Goal: Task Accomplishment & Management: Complete application form

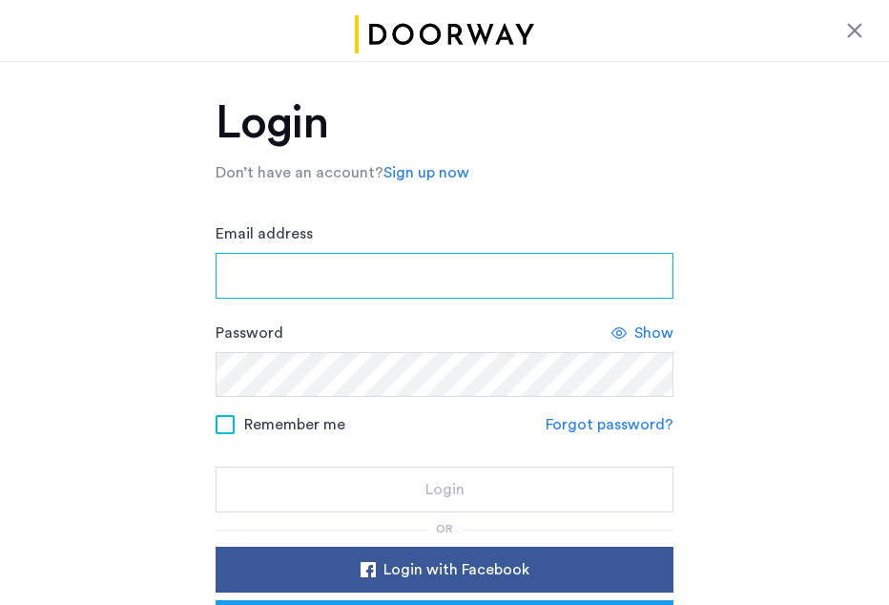
click at [325, 274] on input "Email address" at bounding box center [445, 276] width 458 height 46
type input "**********"
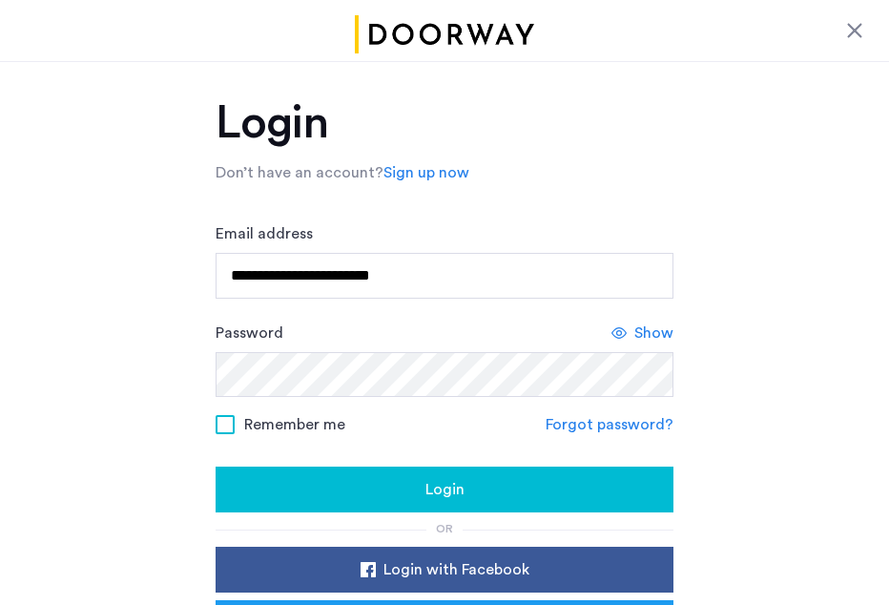
click at [444, 494] on span "Login" at bounding box center [444, 489] width 39 height 23
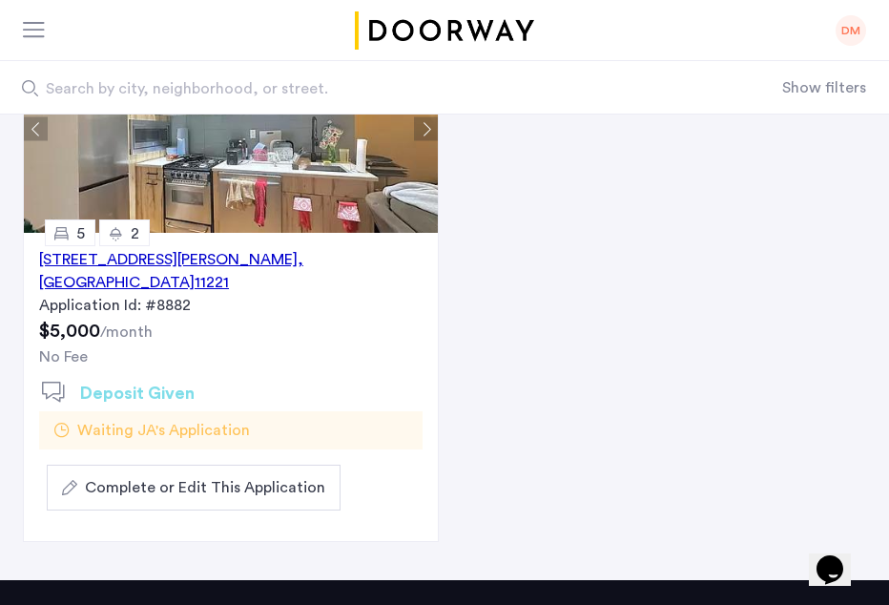
scroll to position [318, 0]
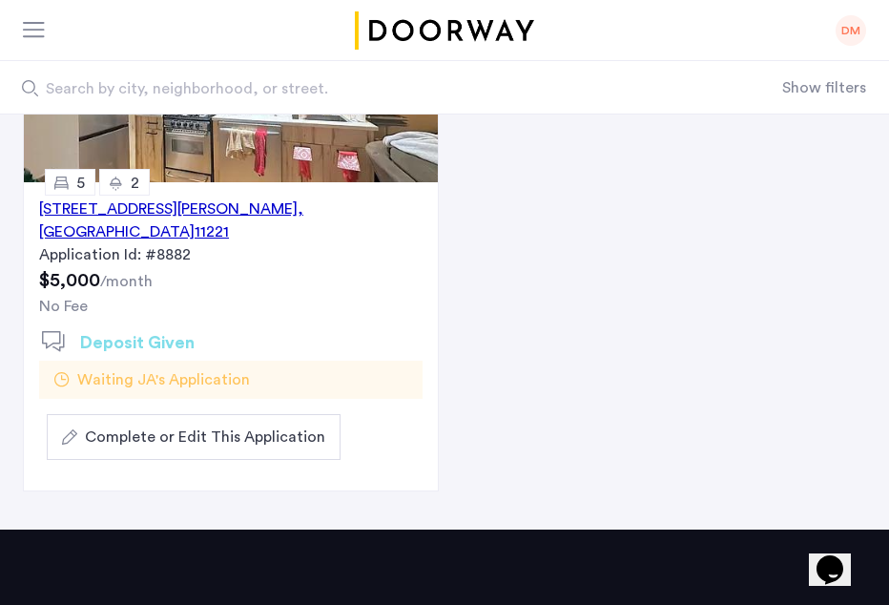
click at [271, 425] on span "Complete or Edit This Application" at bounding box center [205, 436] width 240 height 23
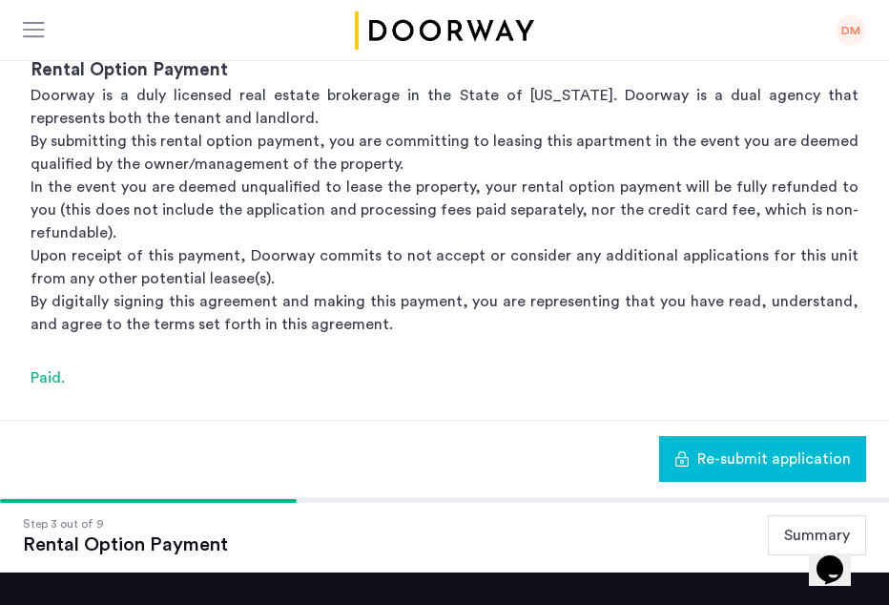
scroll to position [394, 0]
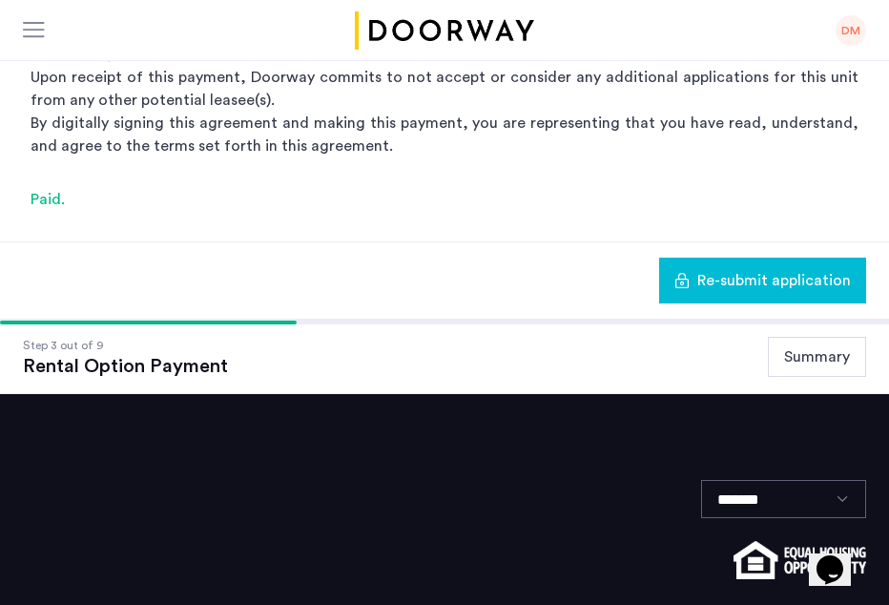
click at [790, 284] on span "Re-submit application" at bounding box center [774, 280] width 154 height 23
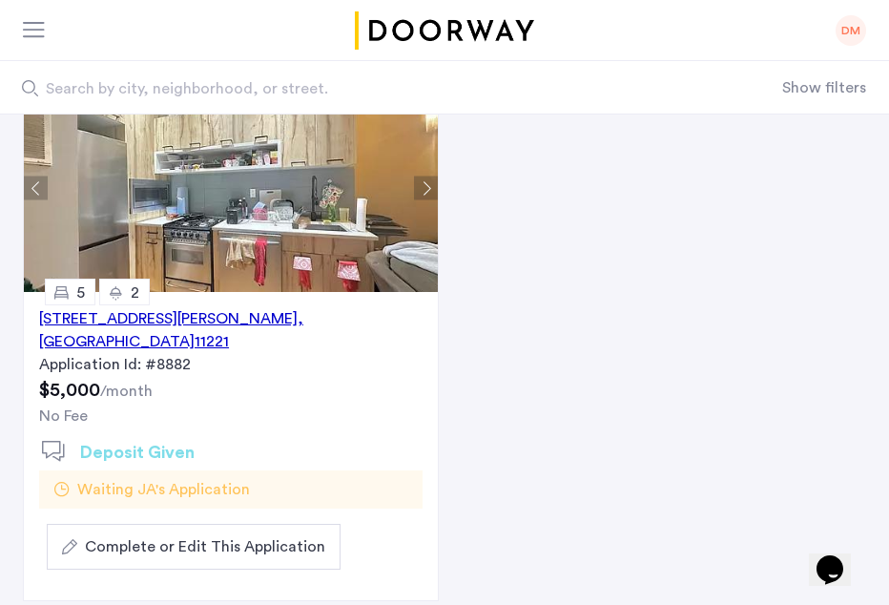
scroll to position [191, 0]
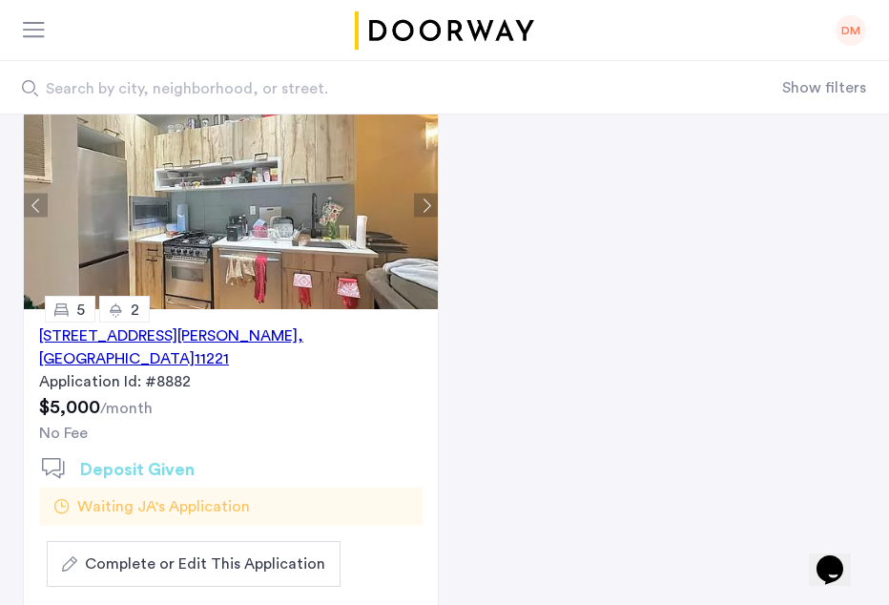
click at [153, 552] on span "Complete or Edit This Application" at bounding box center [205, 563] width 240 height 23
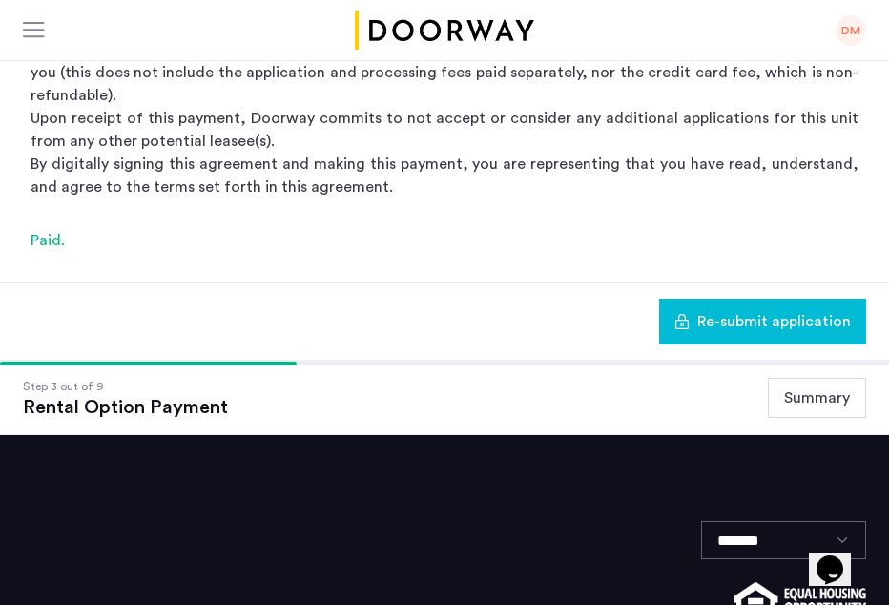
scroll to position [381, 0]
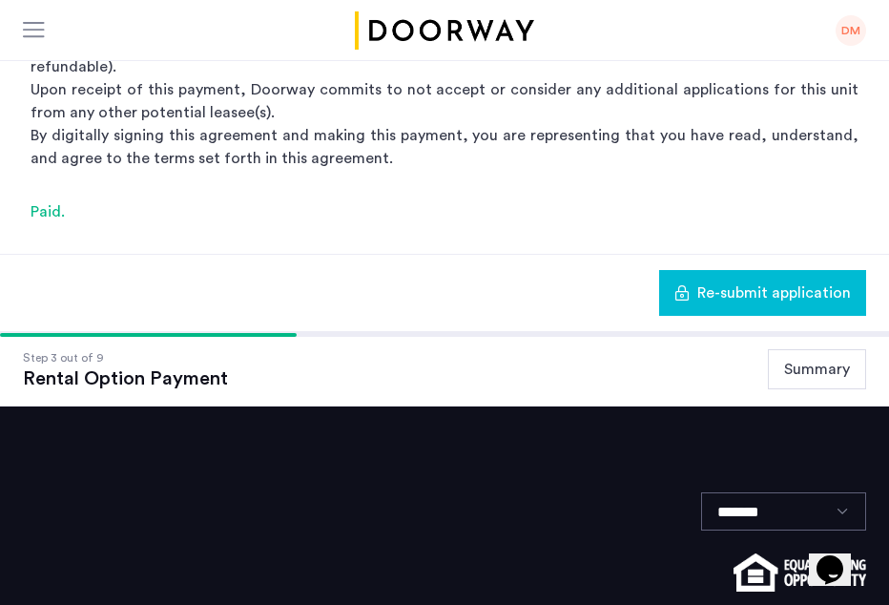
click at [809, 363] on button "Summary" at bounding box center [817, 369] width 98 height 40
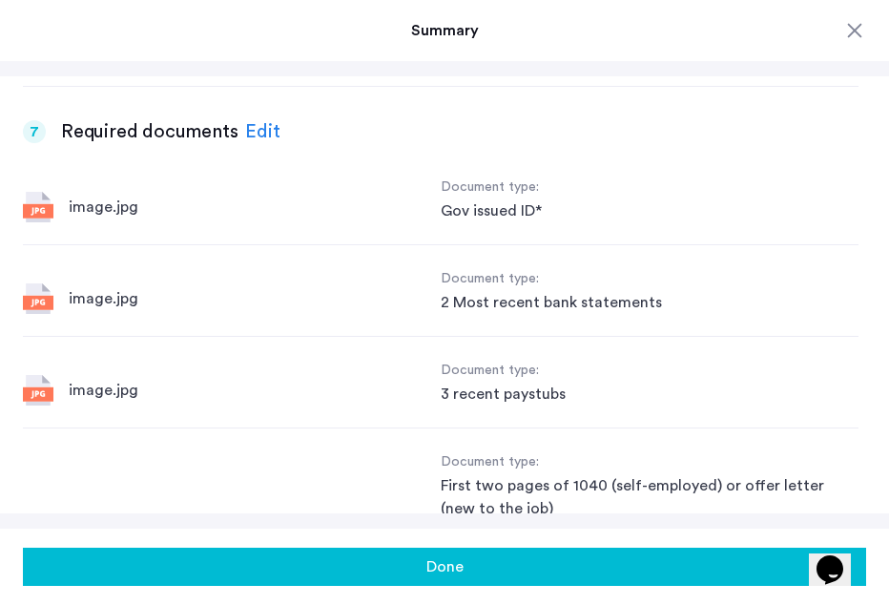
scroll to position [2670, 0]
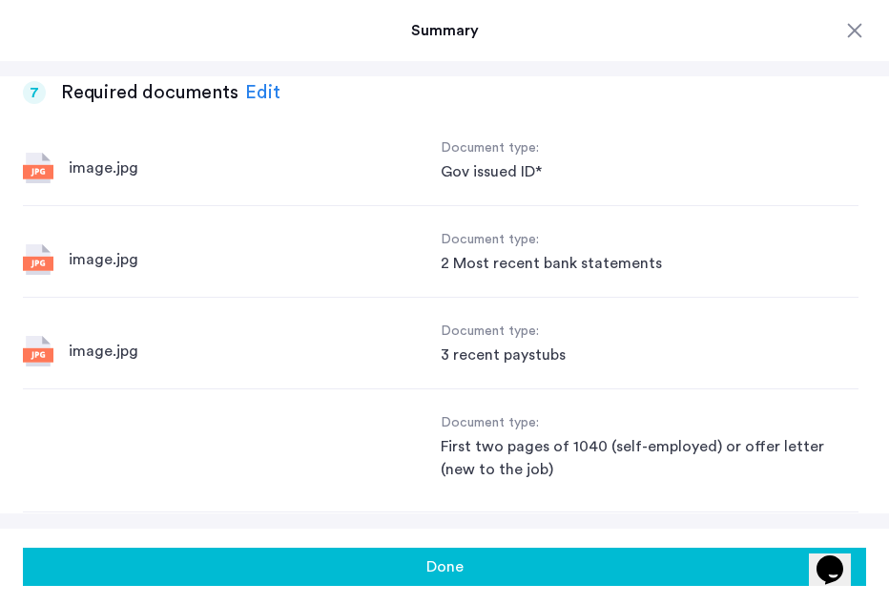
click at [92, 261] on div "image.jpg" at bounding box center [104, 259] width 70 height 23
click at [37, 266] on img at bounding box center [38, 259] width 31 height 31
click at [256, 89] on div "Edit" at bounding box center [262, 92] width 35 height 29
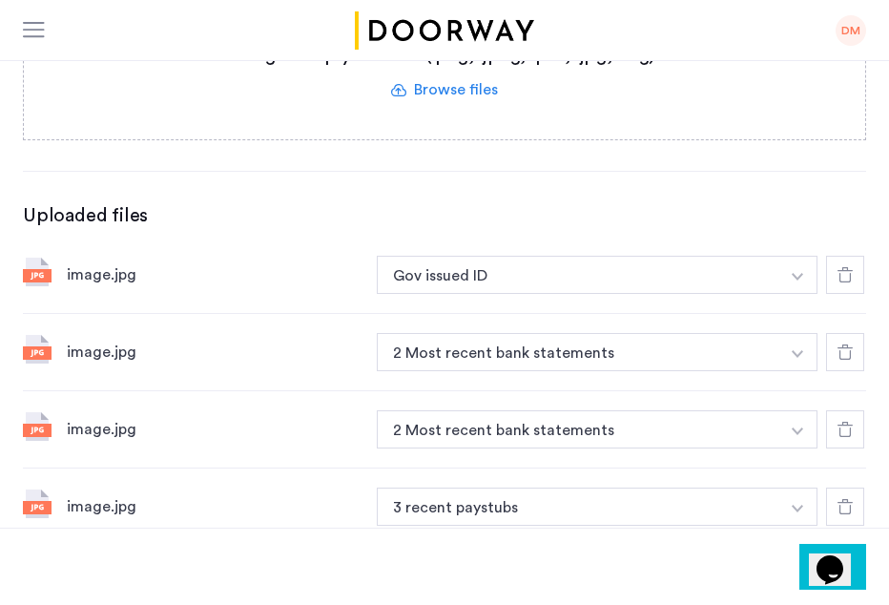
click at [794, 270] on button "button" at bounding box center [797, 275] width 39 height 38
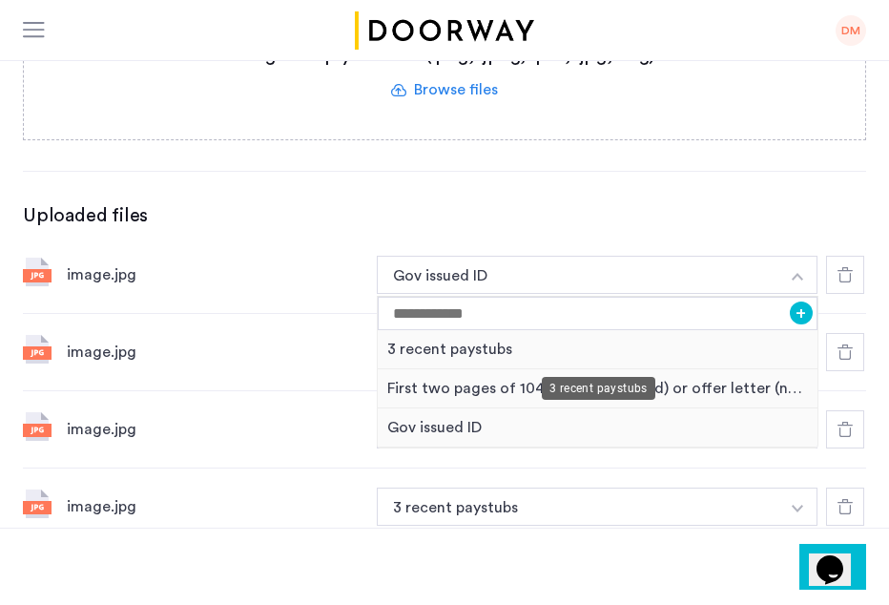
click at [483, 340] on div "3 recent paystubs" at bounding box center [598, 349] width 440 height 39
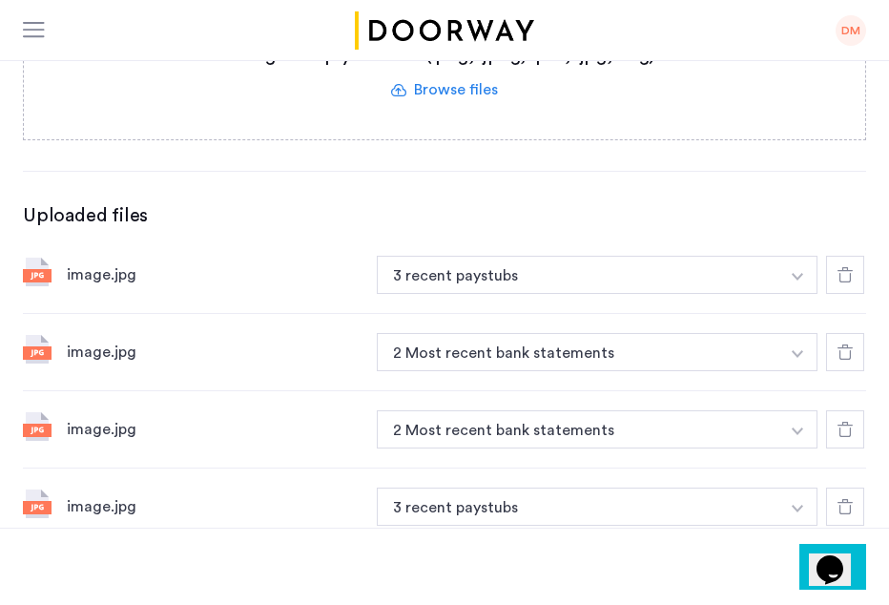
click at [29, 340] on img at bounding box center [37, 349] width 29 height 29
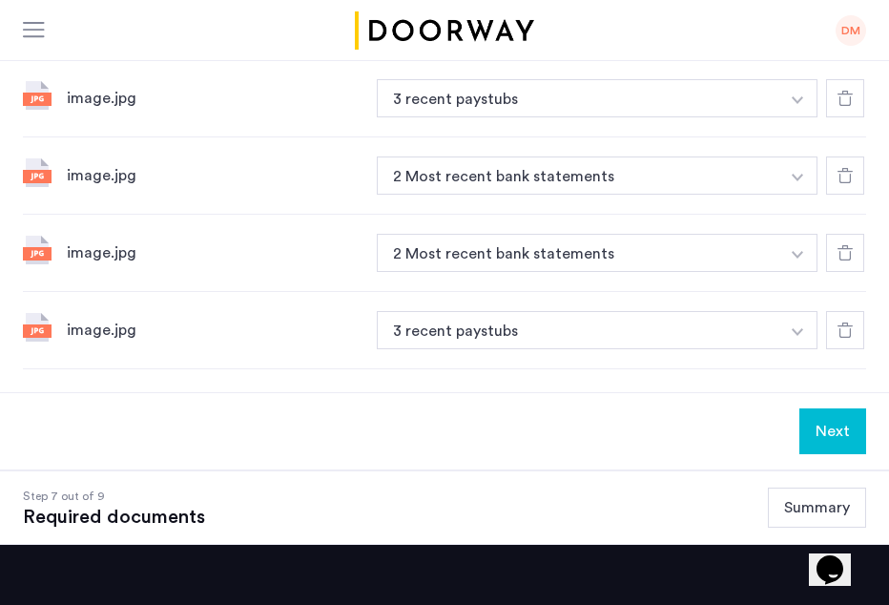
scroll to position [572, 0]
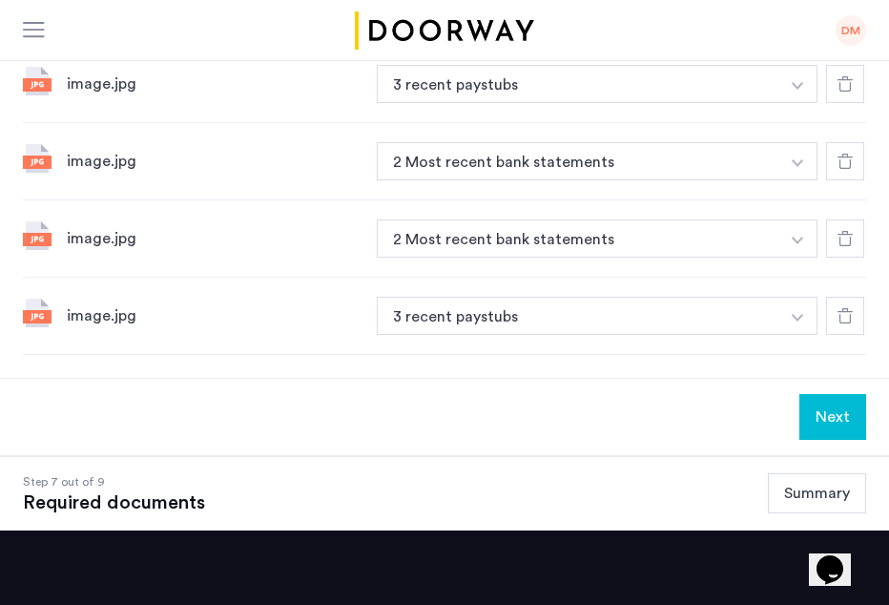
click at [845, 312] on icon at bounding box center [844, 315] width 15 height 15
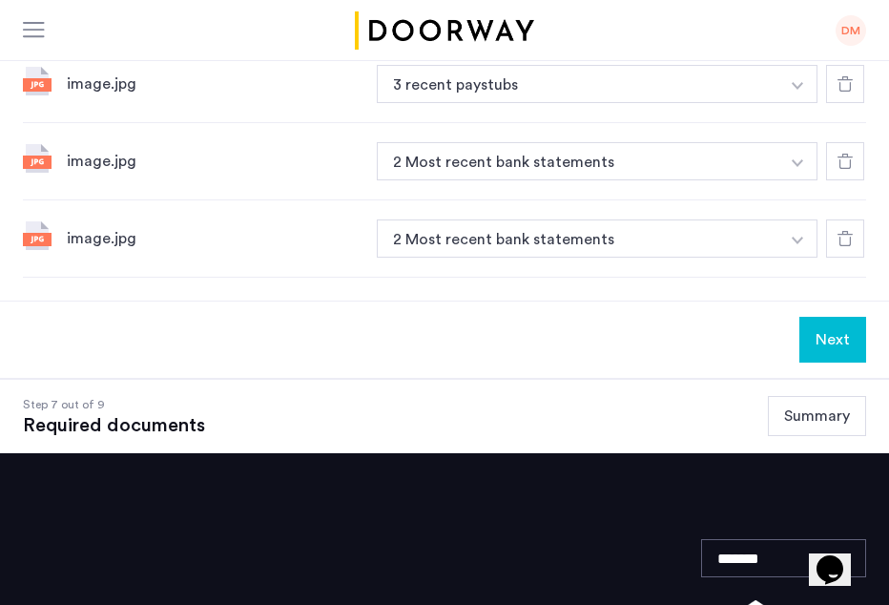
click at [799, 233] on button "button" at bounding box center [797, 238] width 39 height 38
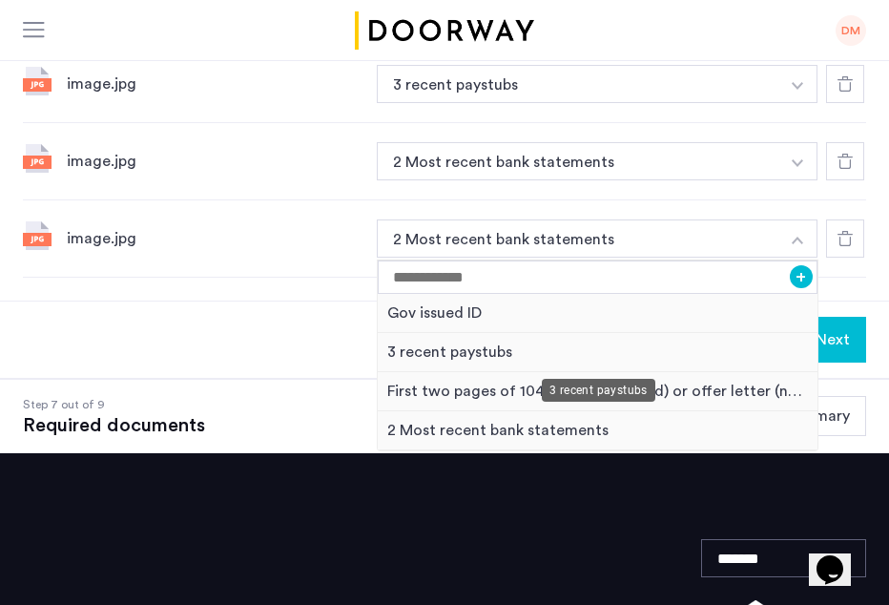
click at [514, 358] on div "3 recent paystubs" at bounding box center [598, 352] width 440 height 39
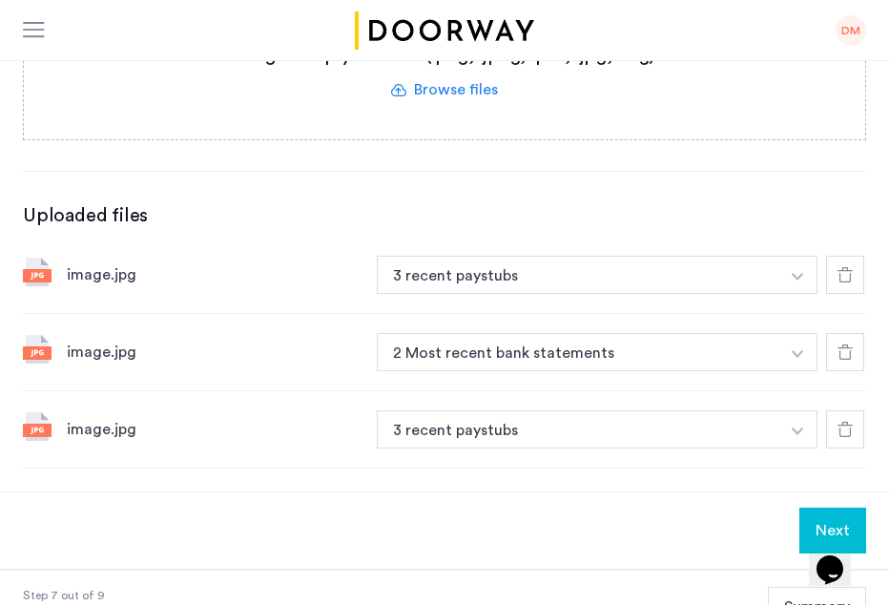
scroll to position [286, 0]
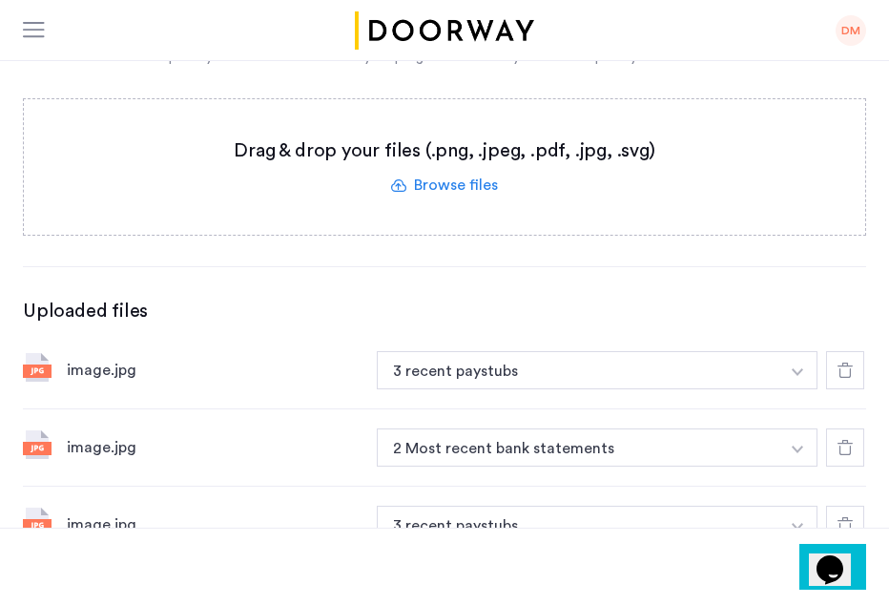
click at [80, 447] on div "image.jpg" at bounding box center [214, 447] width 295 height 23
click at [800, 451] on button "button" at bounding box center [797, 447] width 39 height 38
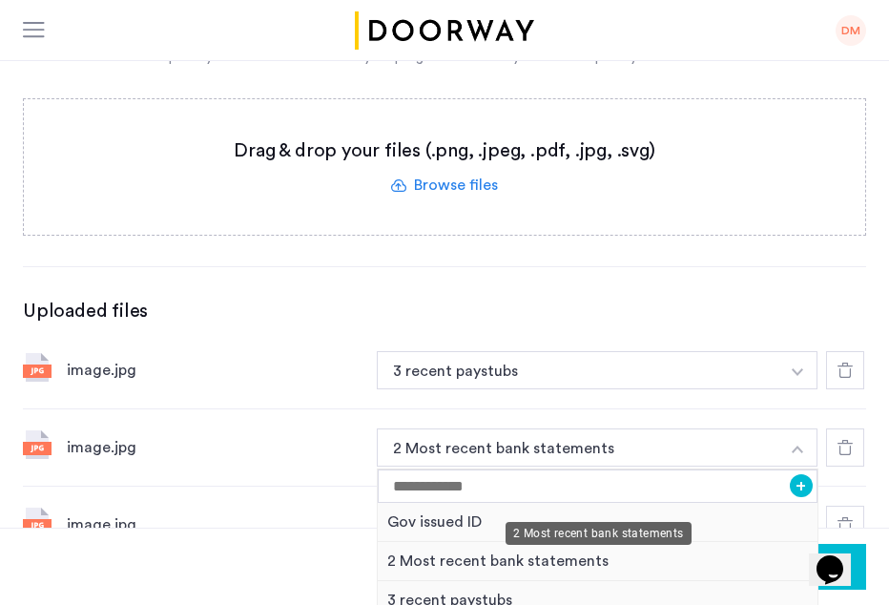
scroll to position [381, 0]
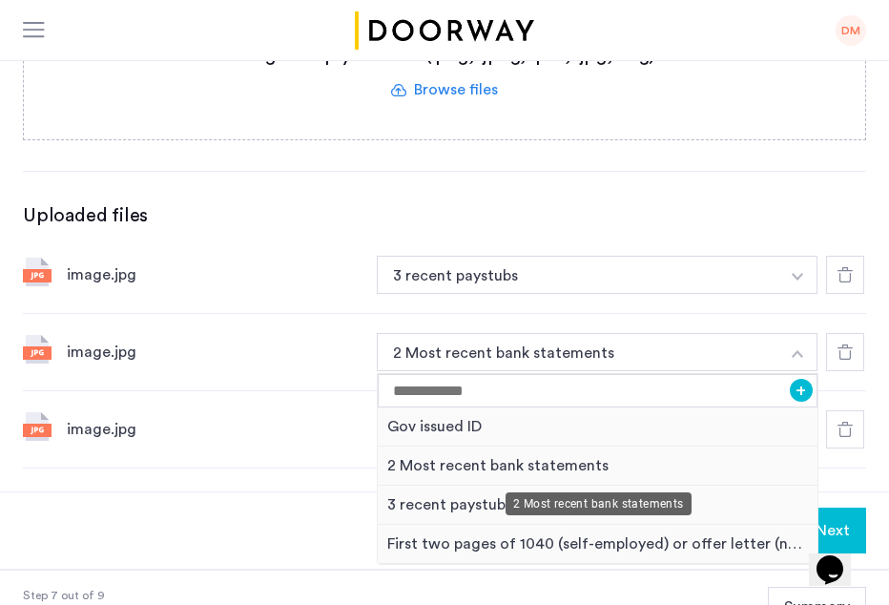
click at [454, 463] on div "2 Most recent bank statements" at bounding box center [598, 465] width 440 height 39
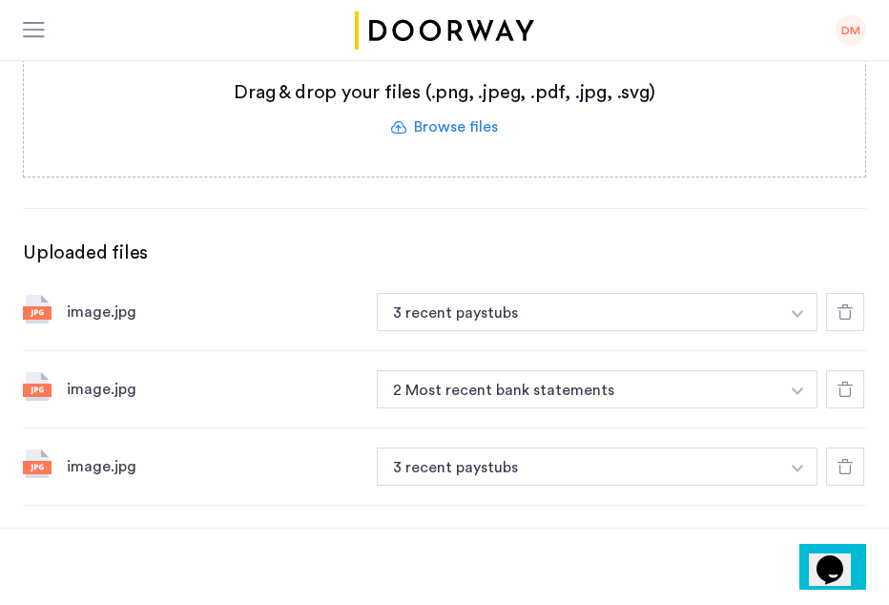
scroll to position [249, 0]
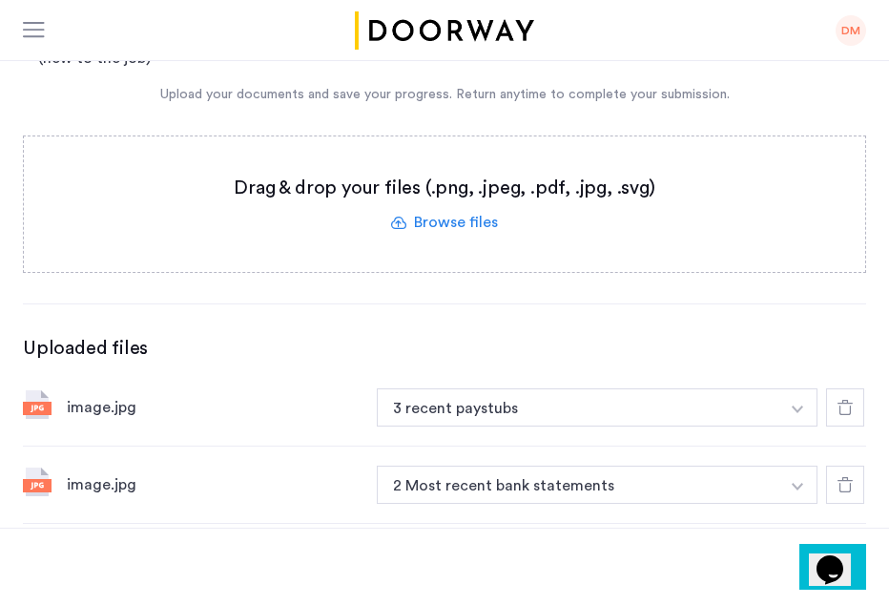
click at [92, 417] on div "image.jpg" at bounding box center [214, 407] width 295 height 23
click at [95, 410] on div "image.jpg" at bounding box center [214, 407] width 295 height 23
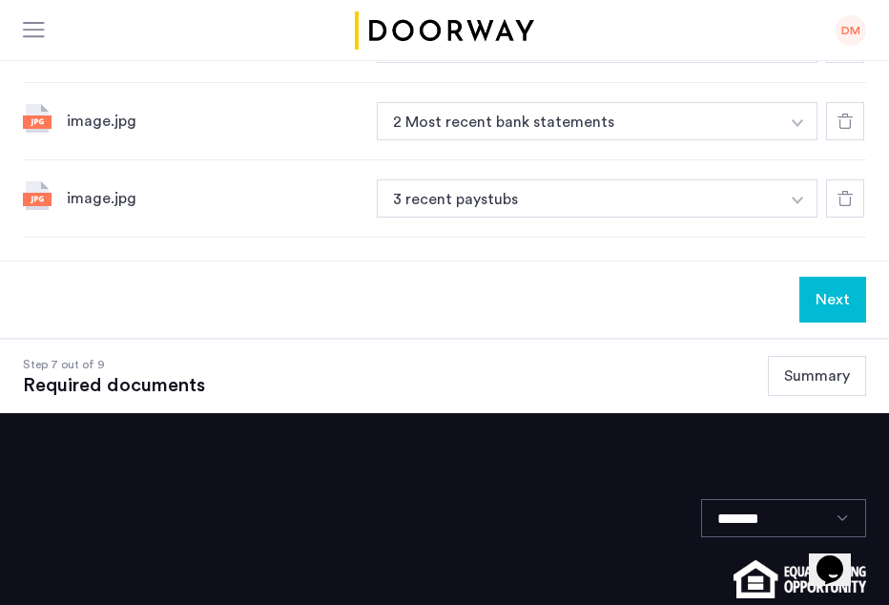
scroll to position [630, 0]
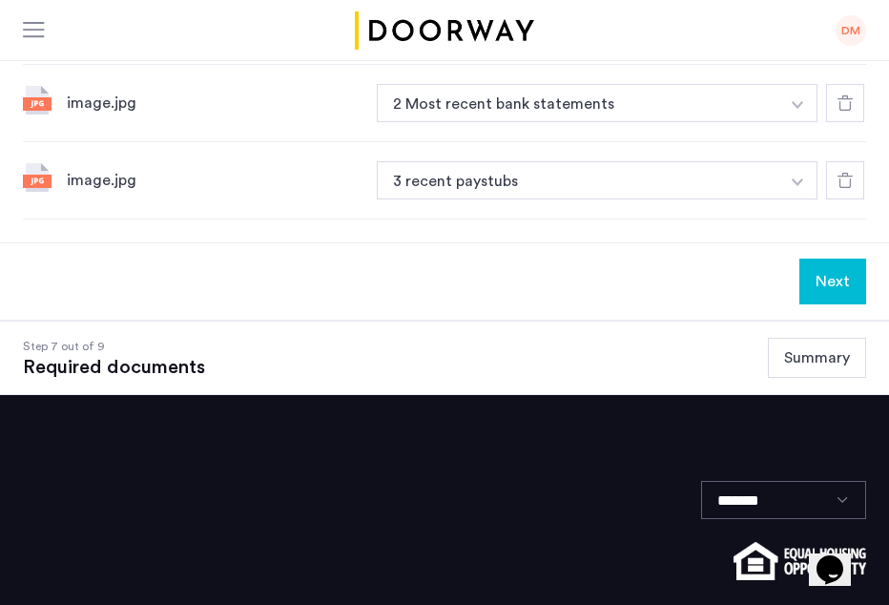
click at [84, 180] on div "image.jpg" at bounding box center [214, 180] width 295 height 23
drag, startPoint x: 84, startPoint y: 180, endPoint x: 42, endPoint y: 176, distance: 42.1
click at [42, 176] on img at bounding box center [37, 177] width 29 height 29
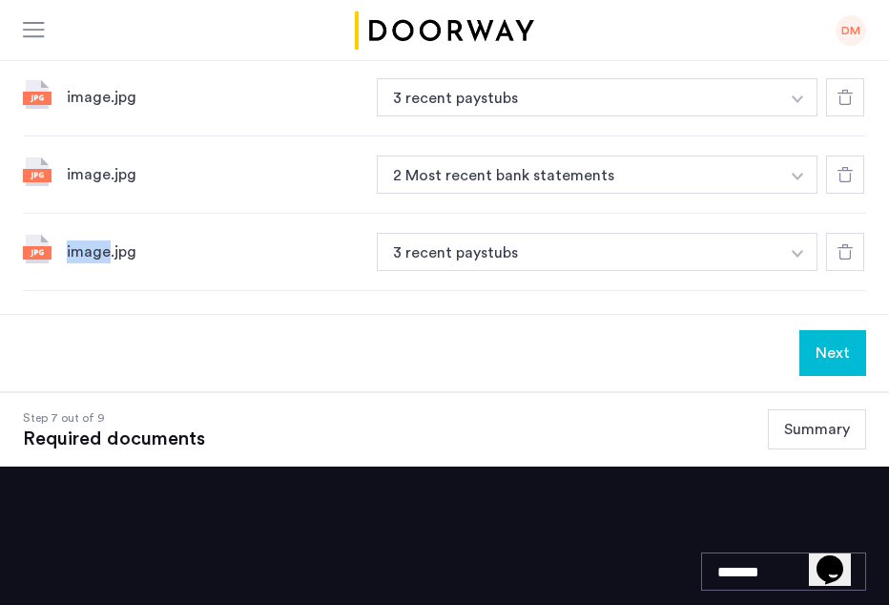
scroll to position [440, 0]
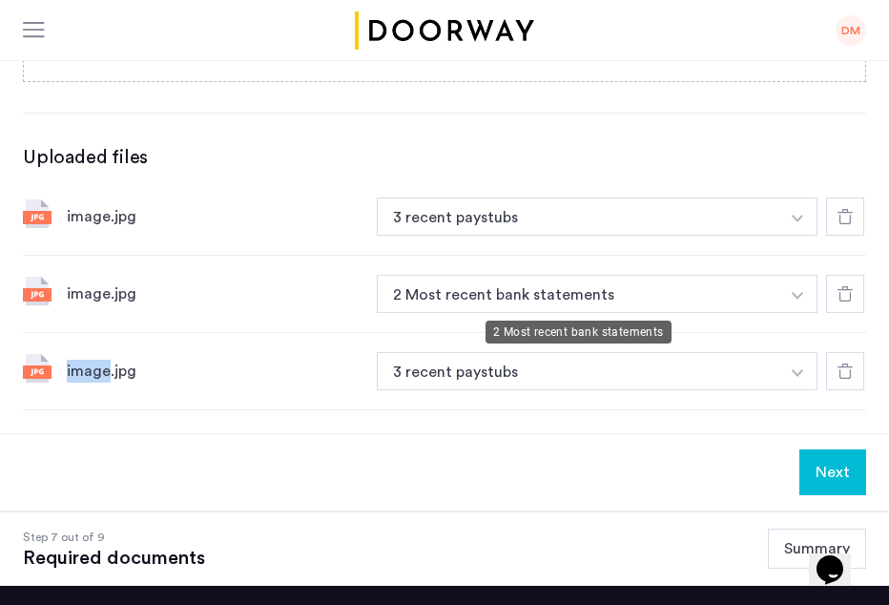
click at [553, 298] on button "2 Most recent bank statements" at bounding box center [578, 294] width 402 height 38
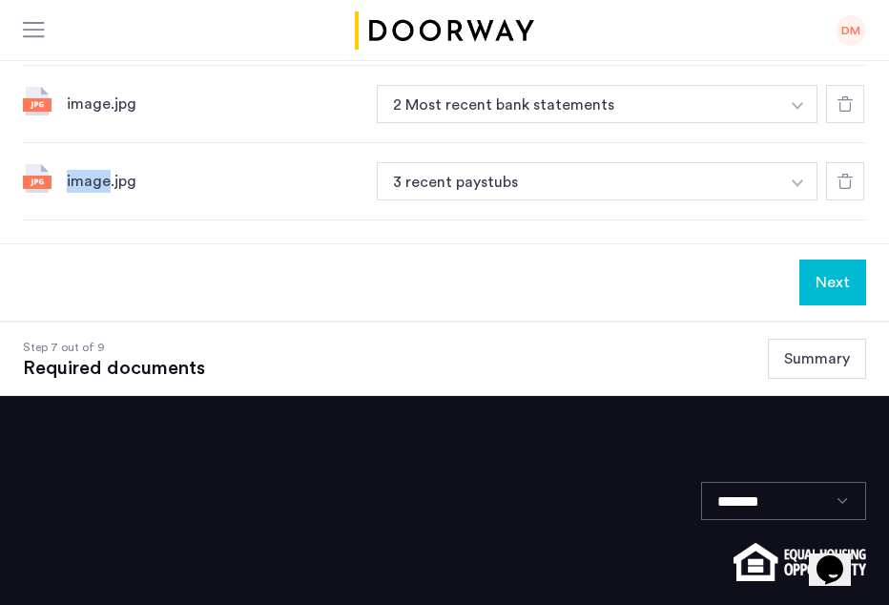
scroll to position [630, 0]
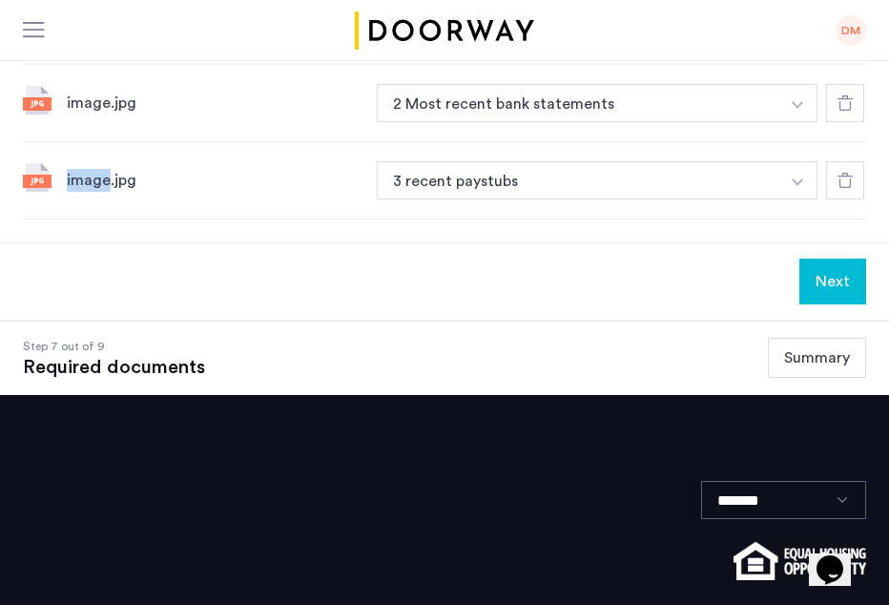
click at [835, 278] on button "Next" at bounding box center [832, 281] width 67 height 46
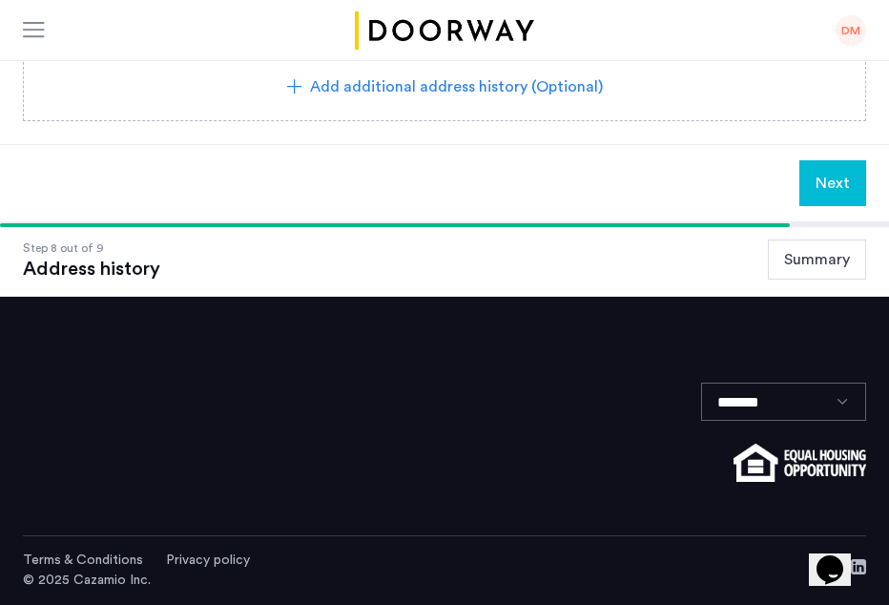
scroll to position [0, 0]
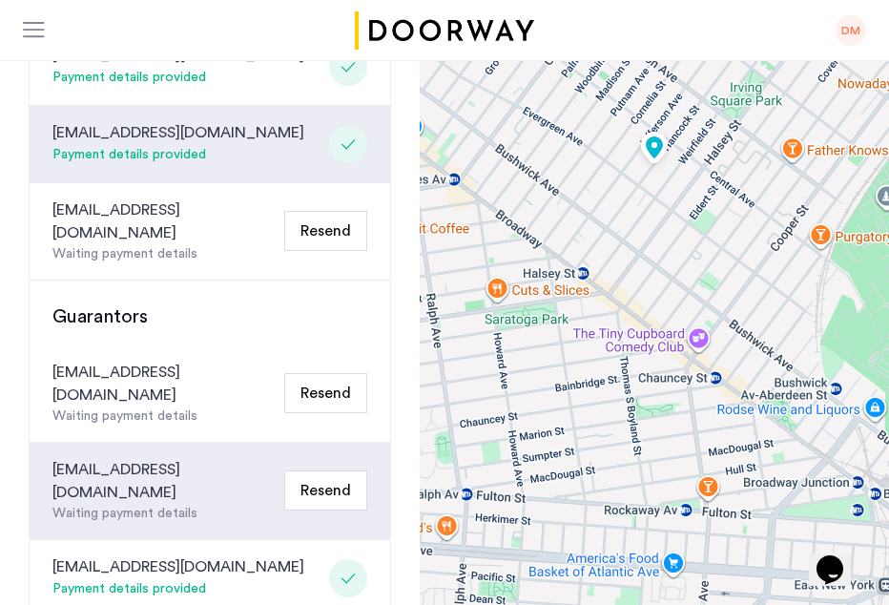
scroll to position [547, 0]
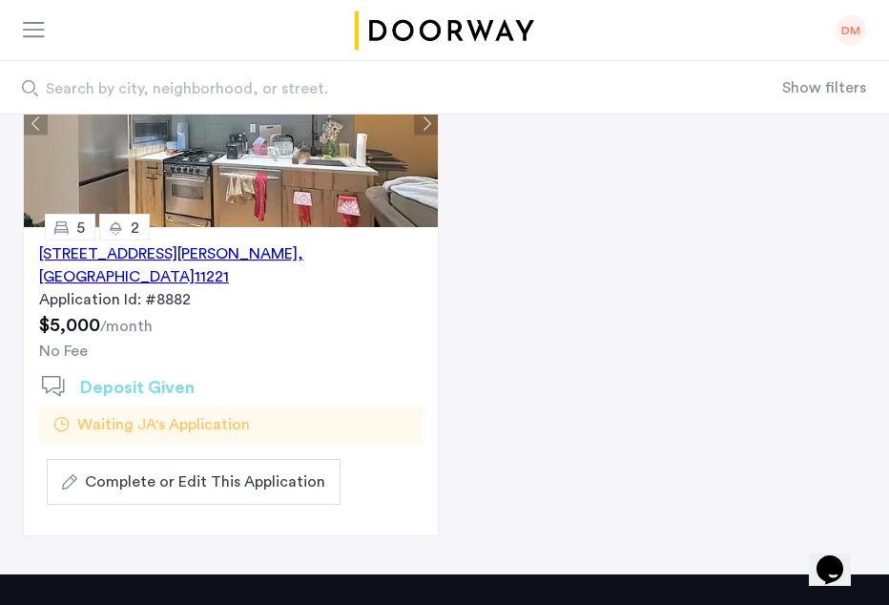
scroll to position [286, 0]
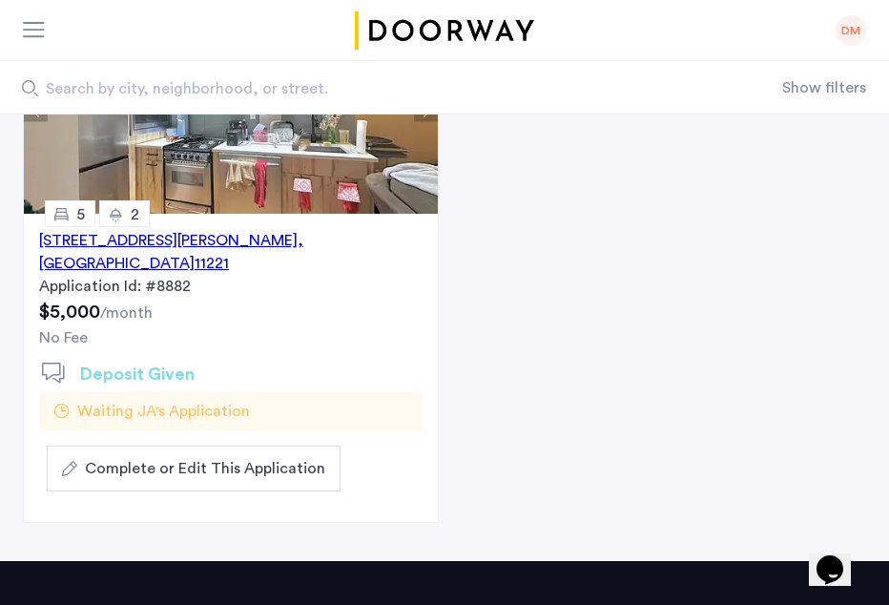
click at [252, 457] on span "Complete or Edit This Application" at bounding box center [205, 468] width 240 height 23
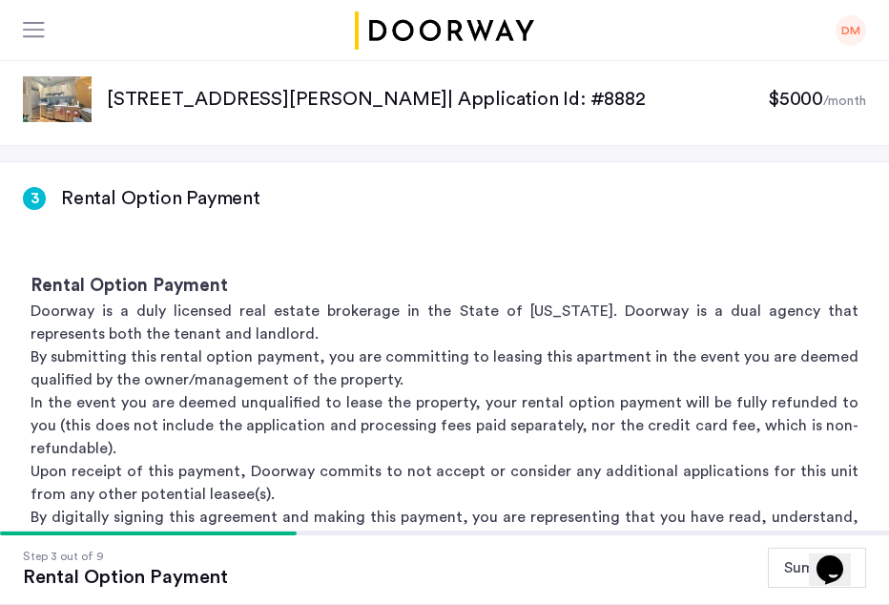
click at [27, 28] on div at bounding box center [35, 31] width 24 height 19
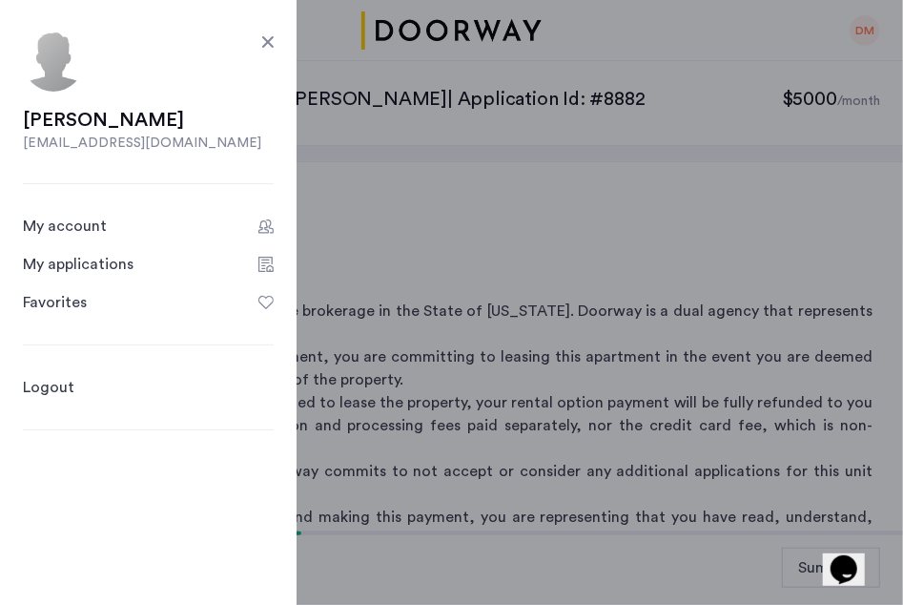
click at [93, 222] on div "My account" at bounding box center [65, 226] width 84 height 23
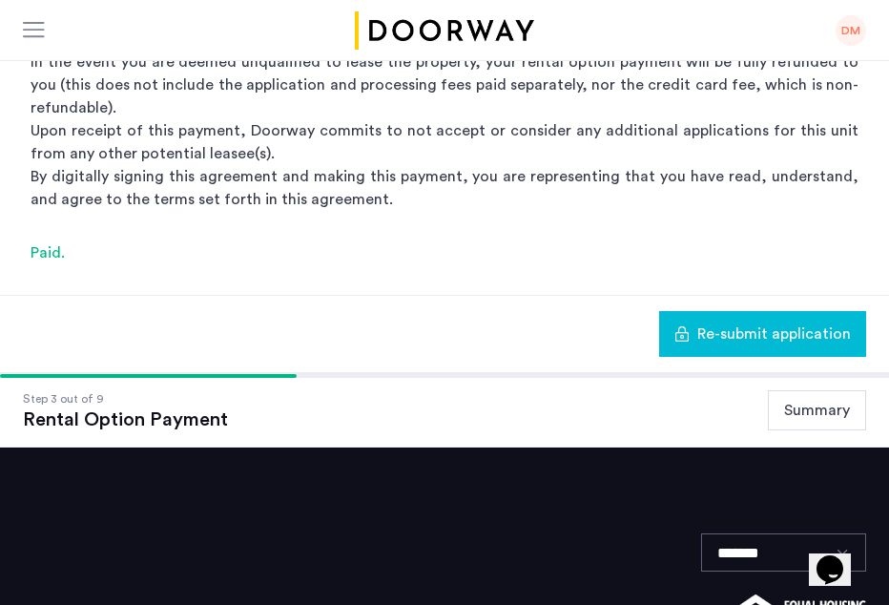
scroll to position [381, 0]
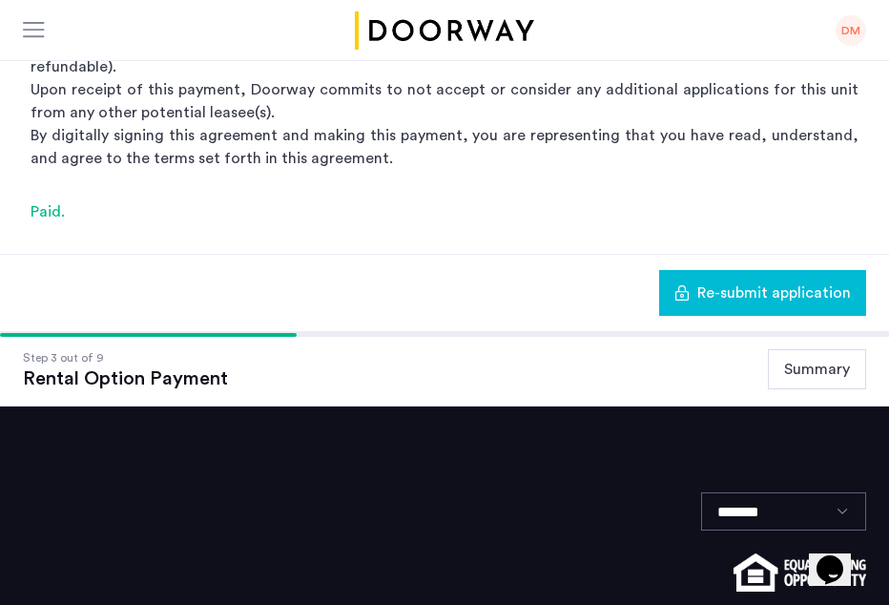
click at [732, 285] on span "Re-submit application" at bounding box center [774, 292] width 154 height 23
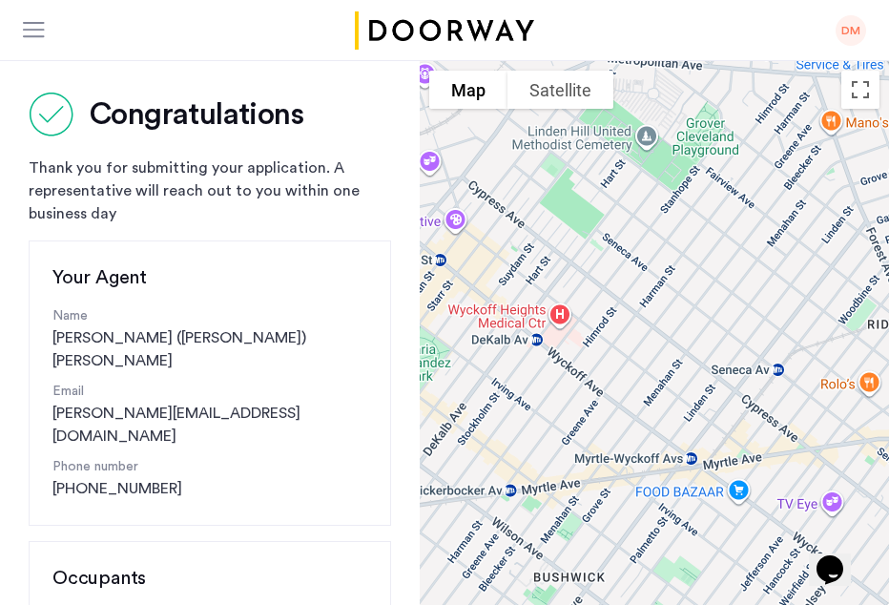
scroll to position [95, 0]
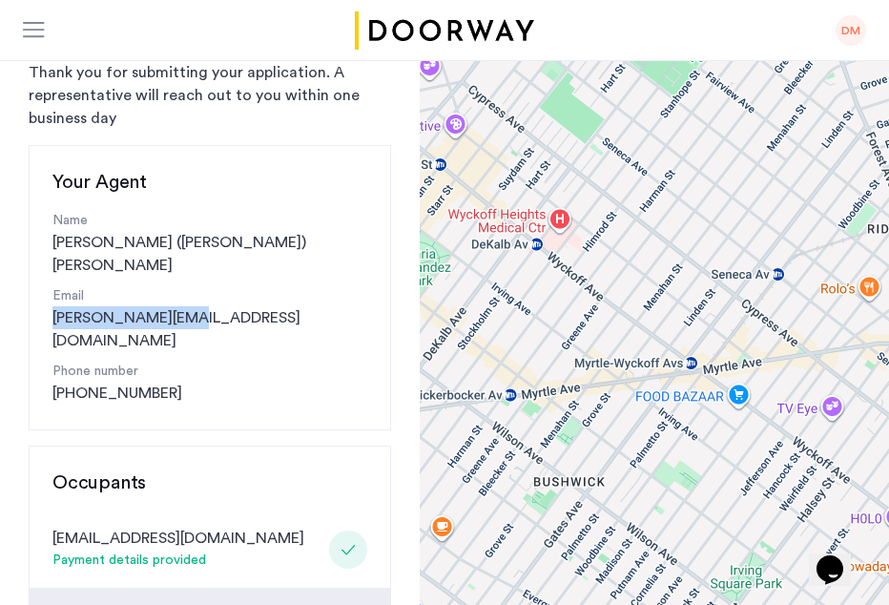
drag, startPoint x: 204, startPoint y: 298, endPoint x: 46, endPoint y: 302, distance: 158.3
click at [46, 302] on div "Your Agent Name [PERSON_NAME] ([PERSON_NAME]) [PERSON_NAME] Email [PERSON_NAME]…" at bounding box center [210, 287] width 362 height 285
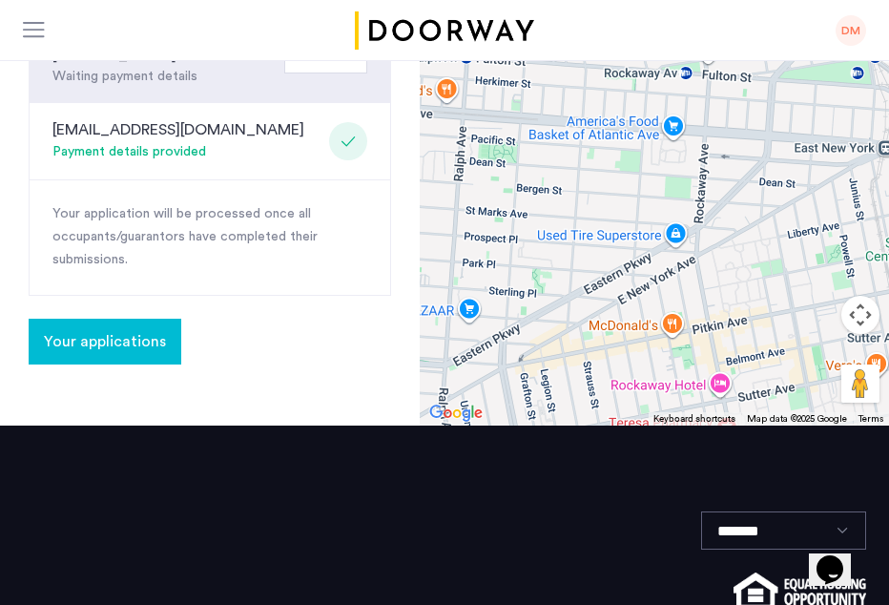
scroll to position [1024, 0]
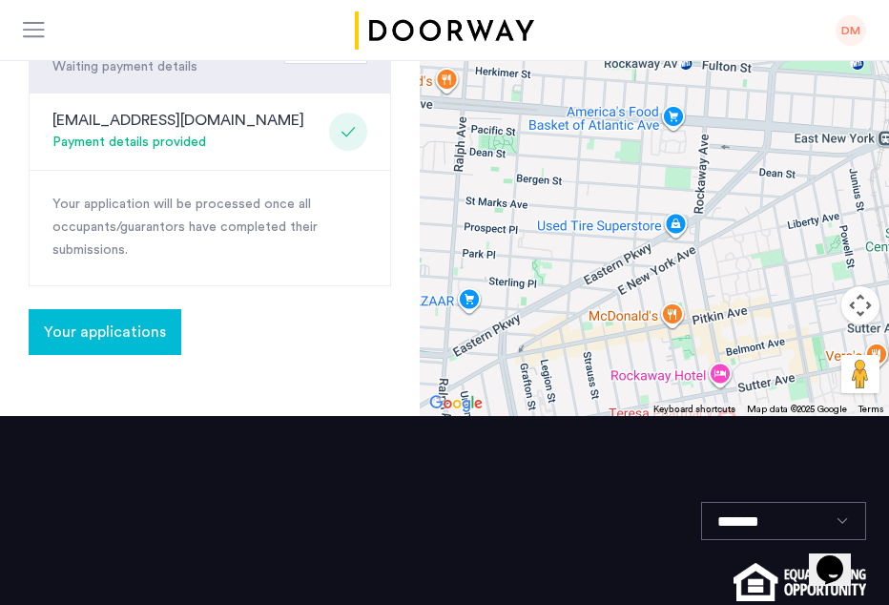
click at [123, 320] on span "Your applications" at bounding box center [105, 331] width 122 height 23
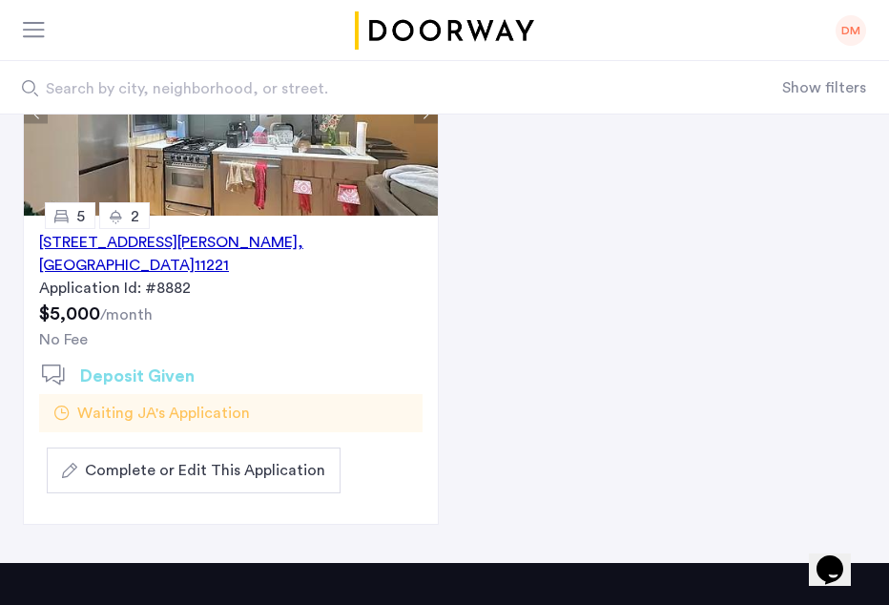
scroll to position [286, 0]
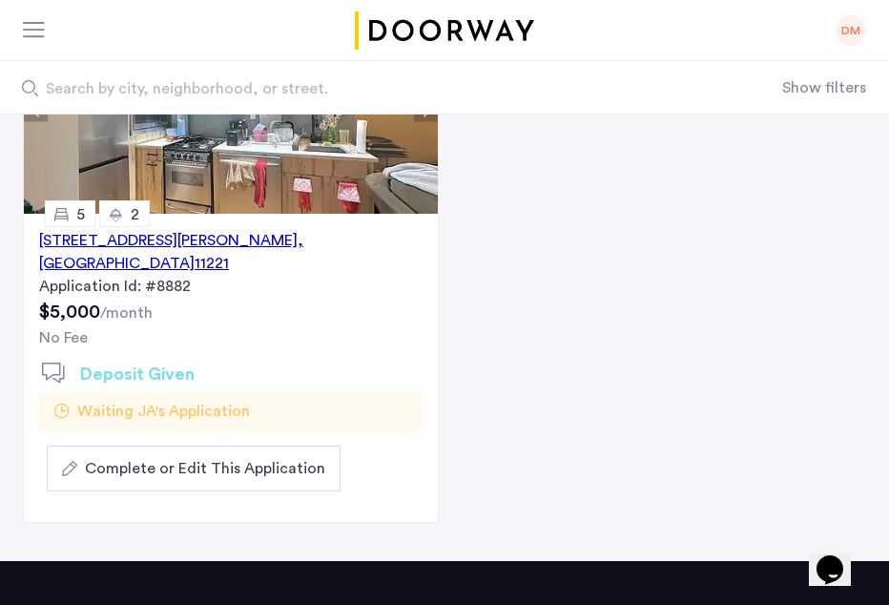
click at [227, 457] on span "Complete or Edit This Application" at bounding box center [205, 468] width 240 height 23
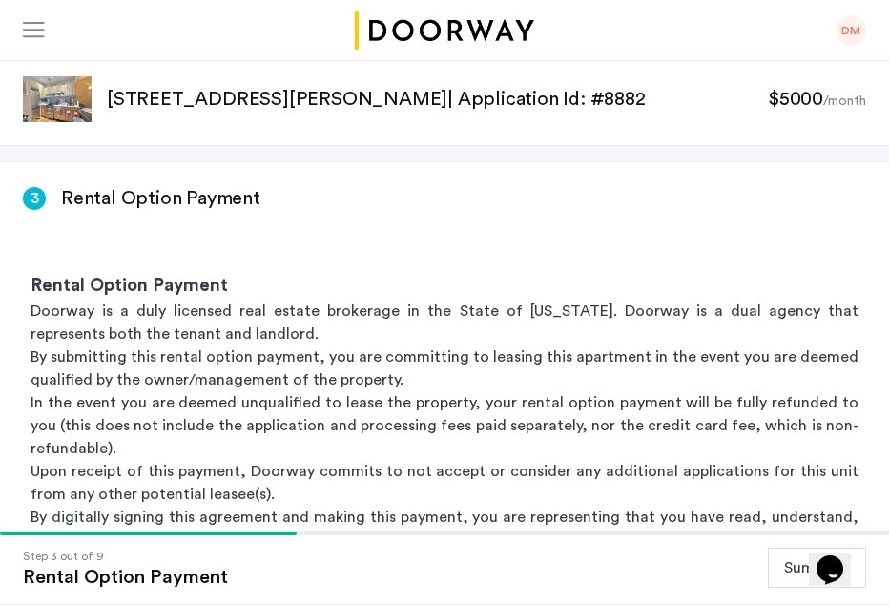
click at [67, 91] on img at bounding box center [57, 99] width 69 height 46
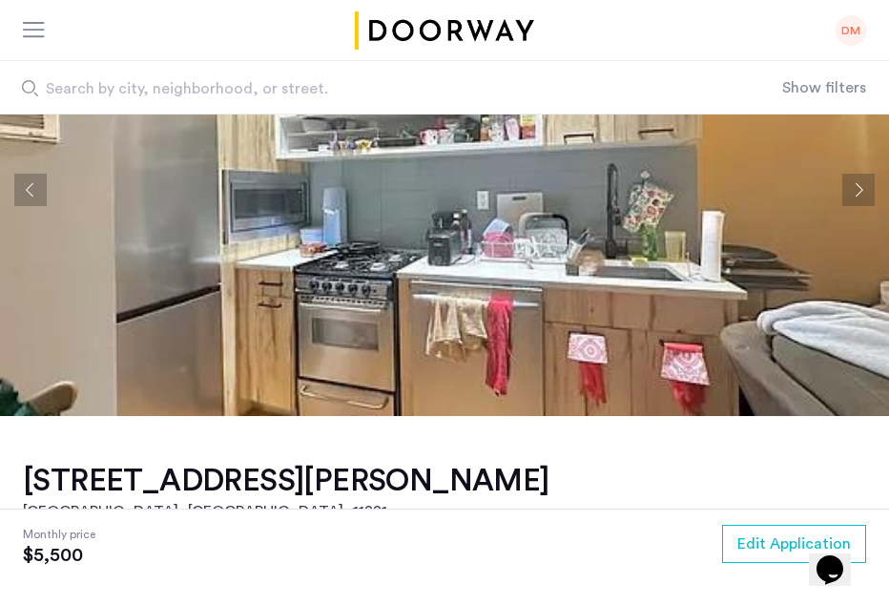
scroll to position [191, 0]
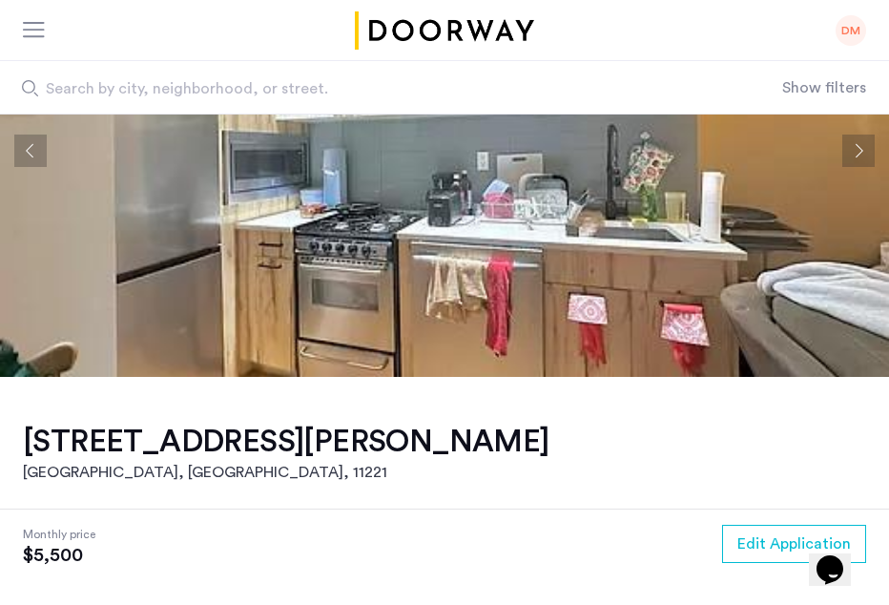
click at [866, 148] on button "Next apartment" at bounding box center [858, 150] width 32 height 32
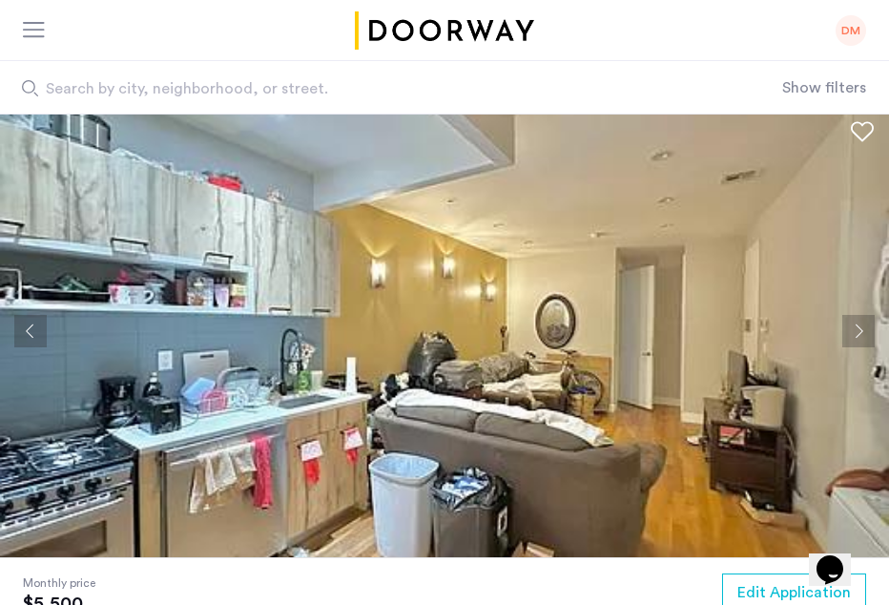
scroll to position [0, 0]
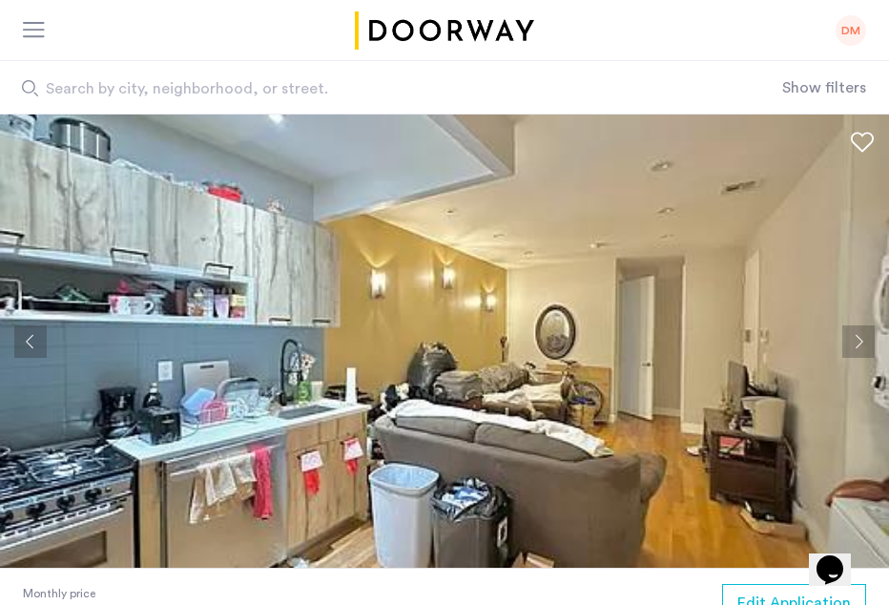
click at [858, 340] on button "Next apartment" at bounding box center [858, 341] width 32 height 32
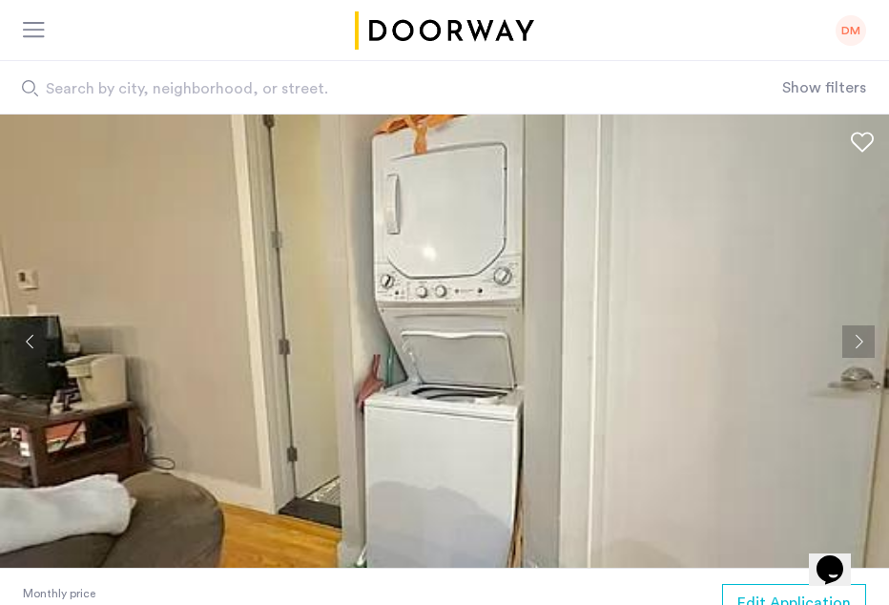
click at [858, 340] on button "Next apartment" at bounding box center [858, 341] width 32 height 32
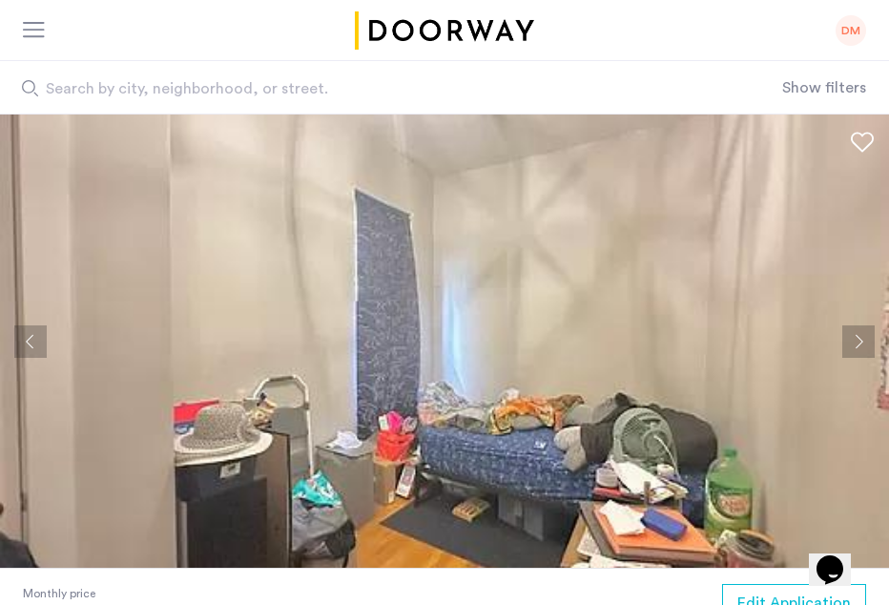
click at [858, 340] on button "Next apartment" at bounding box center [858, 341] width 32 height 32
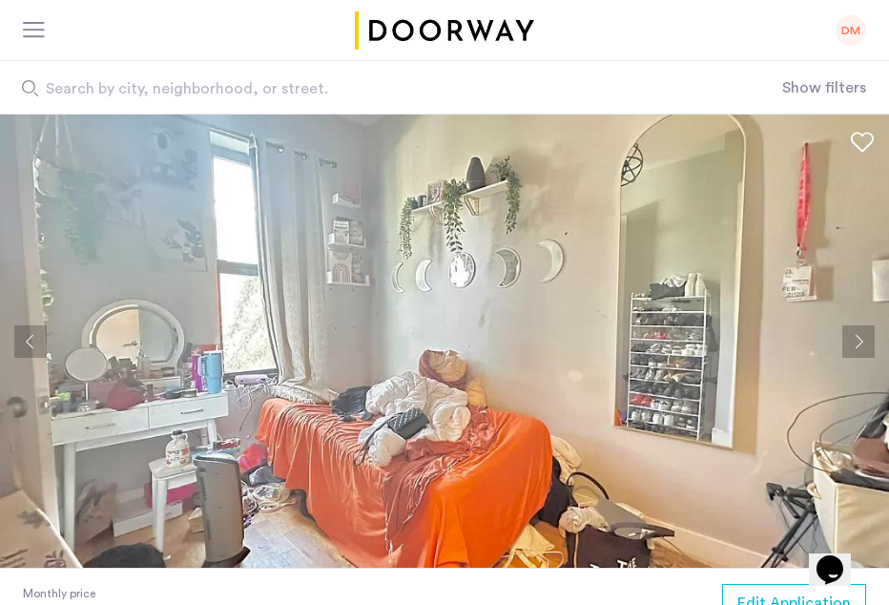
click at [857, 346] on button "Next apartment" at bounding box center [858, 341] width 32 height 32
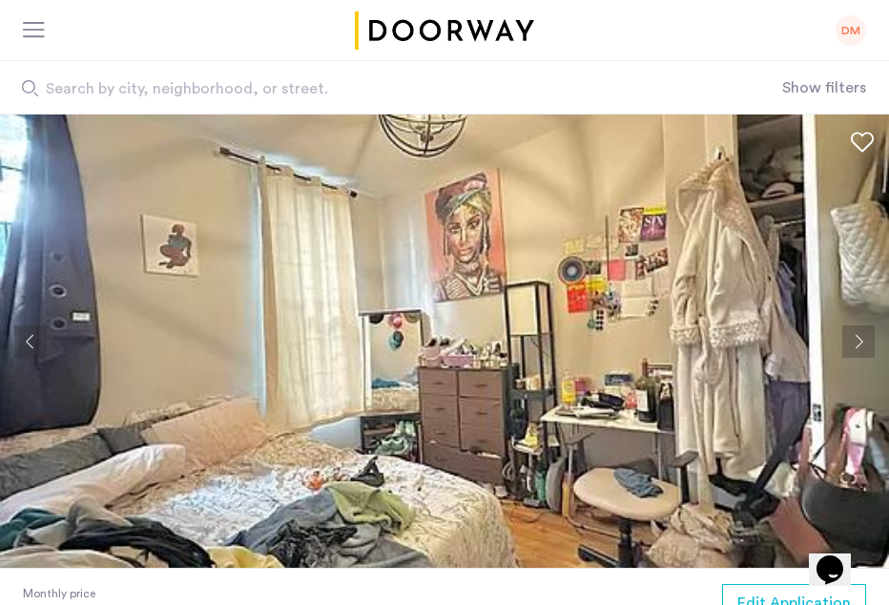
click at [857, 349] on button "Next apartment" at bounding box center [858, 341] width 32 height 32
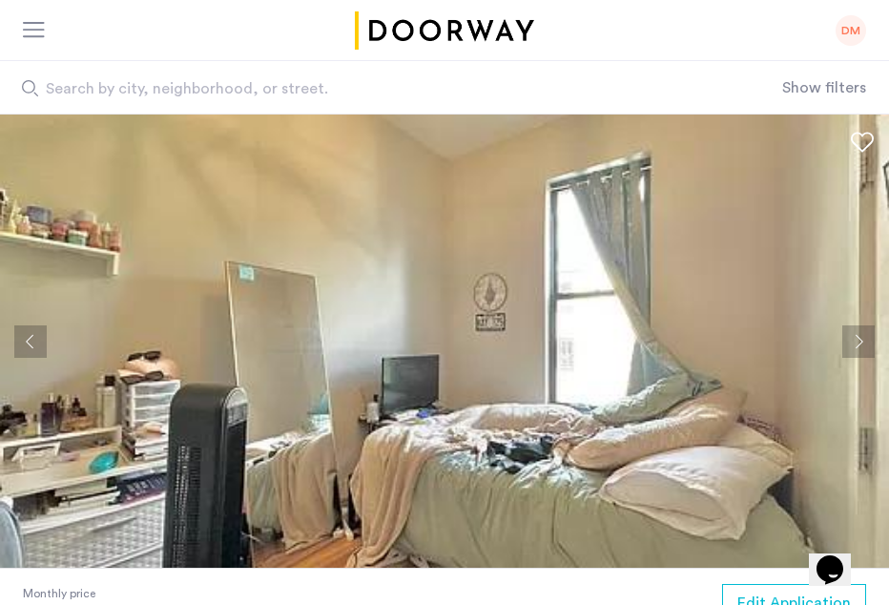
click at [856, 354] on button "Next apartment" at bounding box center [858, 341] width 32 height 32
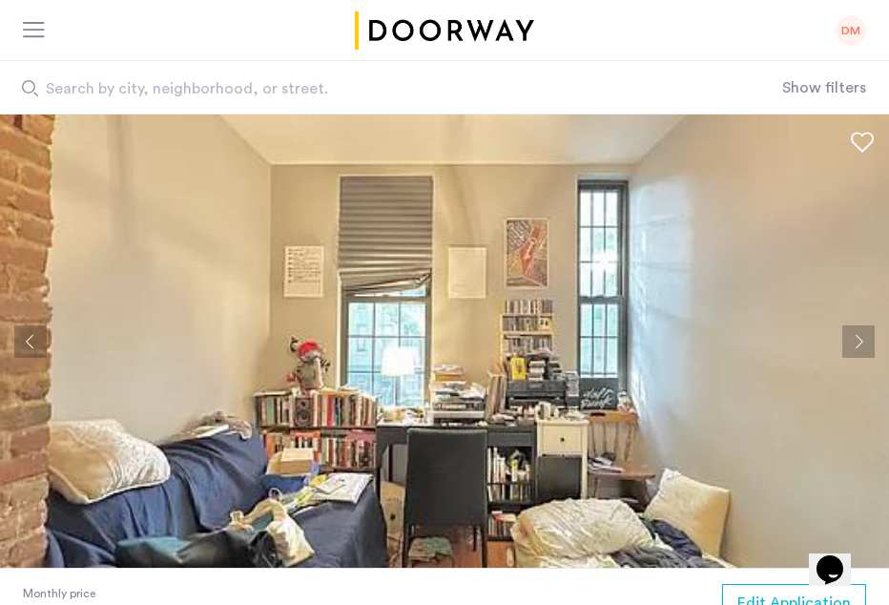
click at [860, 348] on button "Next apartment" at bounding box center [858, 341] width 32 height 32
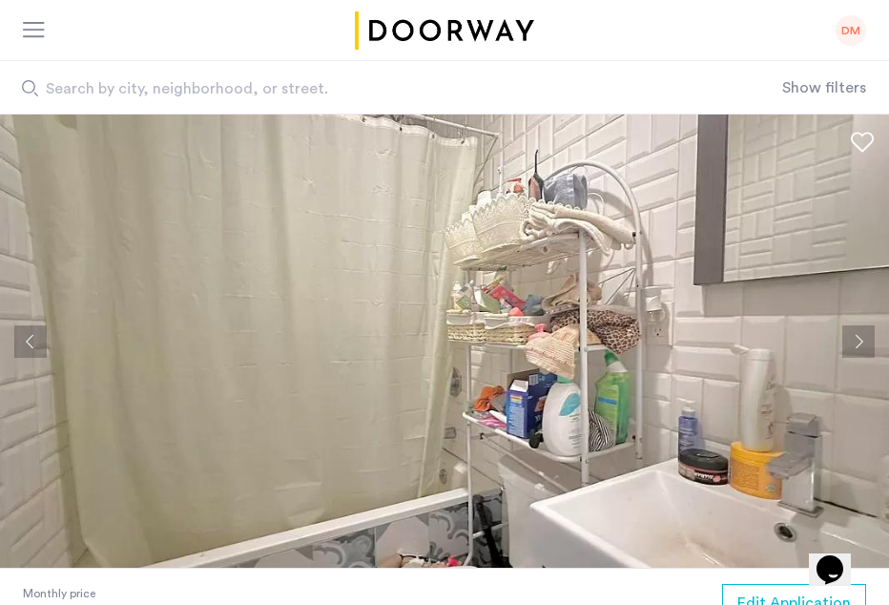
click at [860, 348] on button "Next apartment" at bounding box center [858, 341] width 32 height 32
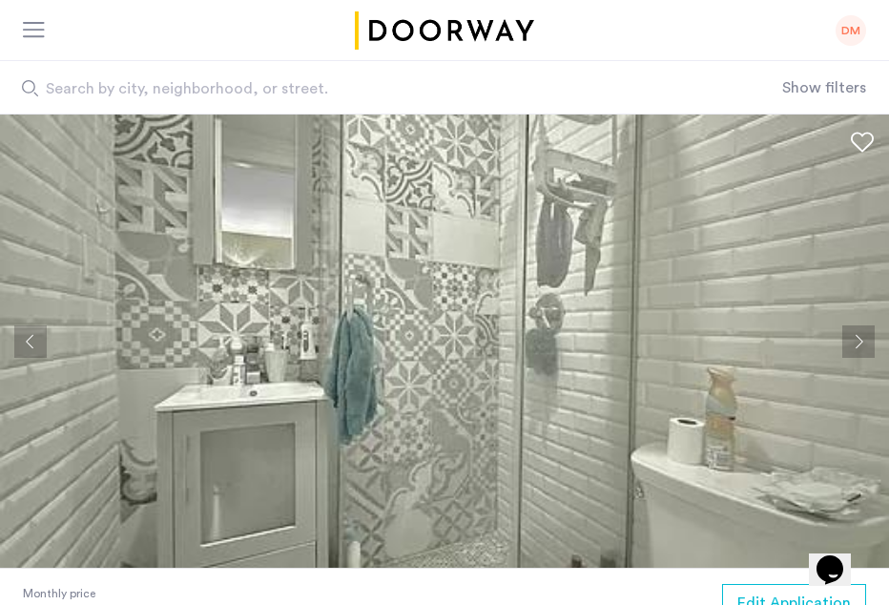
click at [860, 349] on button "Next apartment" at bounding box center [858, 341] width 32 height 32
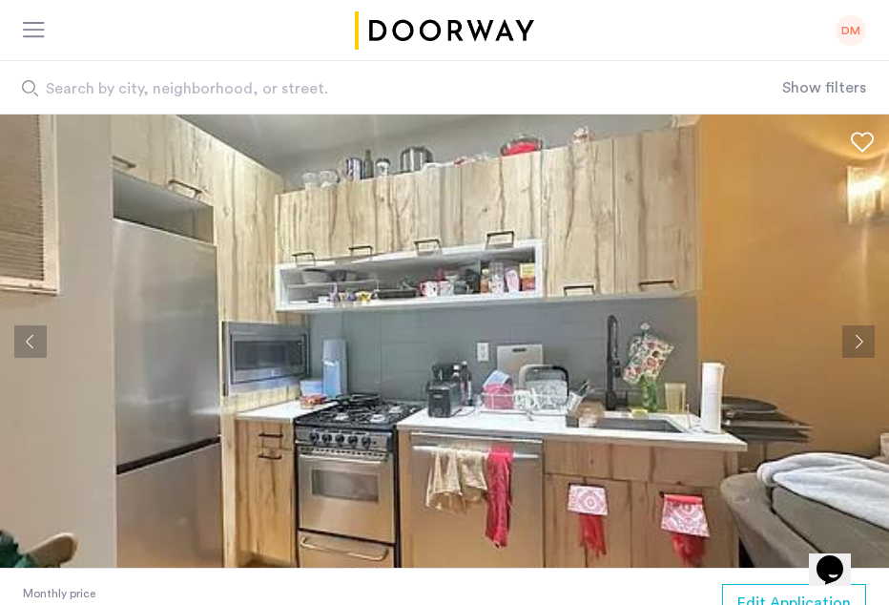
click at [860, 349] on button "Next apartment" at bounding box center [858, 341] width 32 height 32
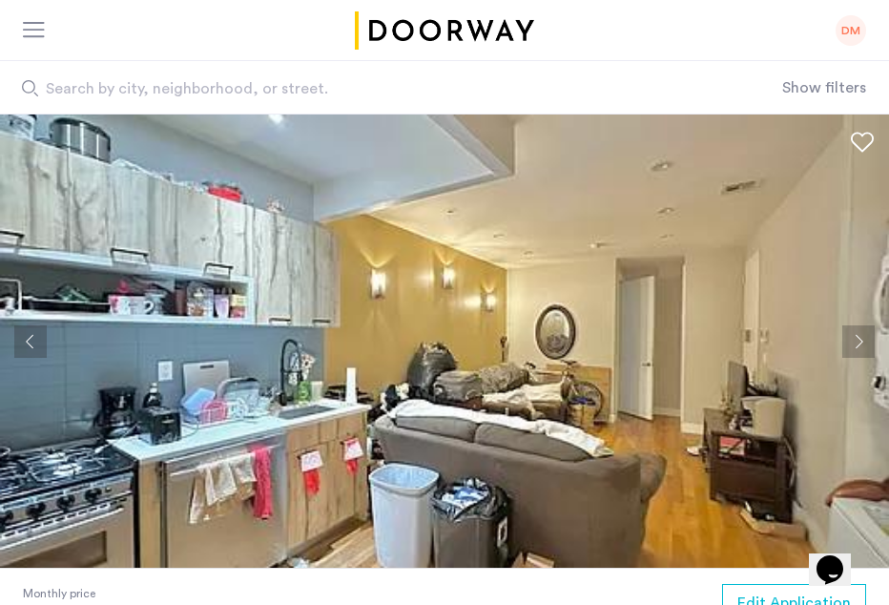
click at [860, 349] on button "Next apartment" at bounding box center [858, 341] width 32 height 32
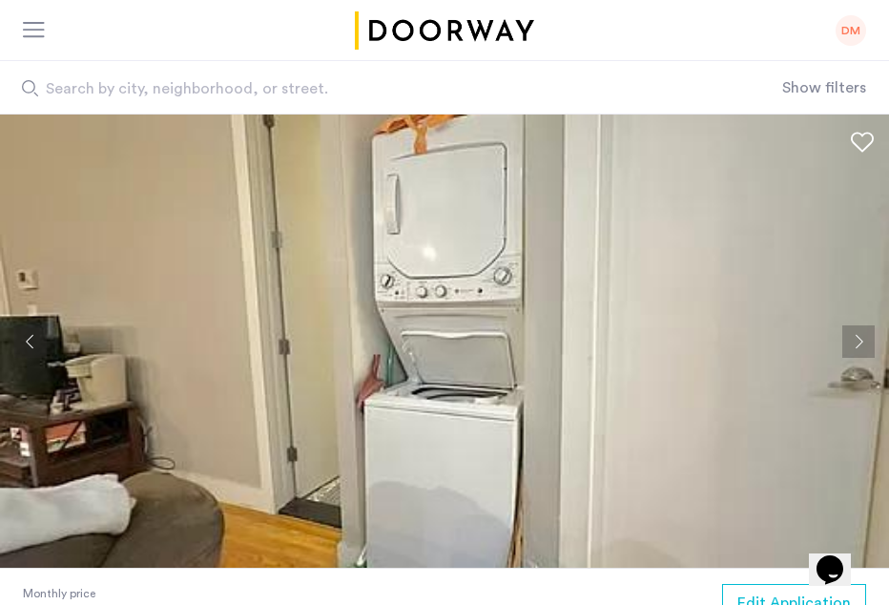
click at [860, 349] on button "Next apartment" at bounding box center [858, 341] width 32 height 32
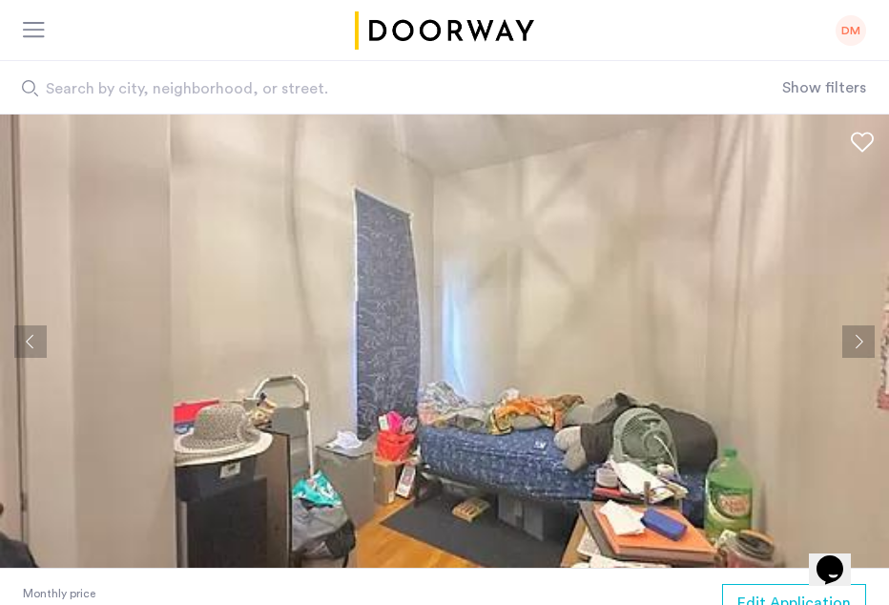
click at [860, 349] on button "Next apartment" at bounding box center [858, 341] width 32 height 32
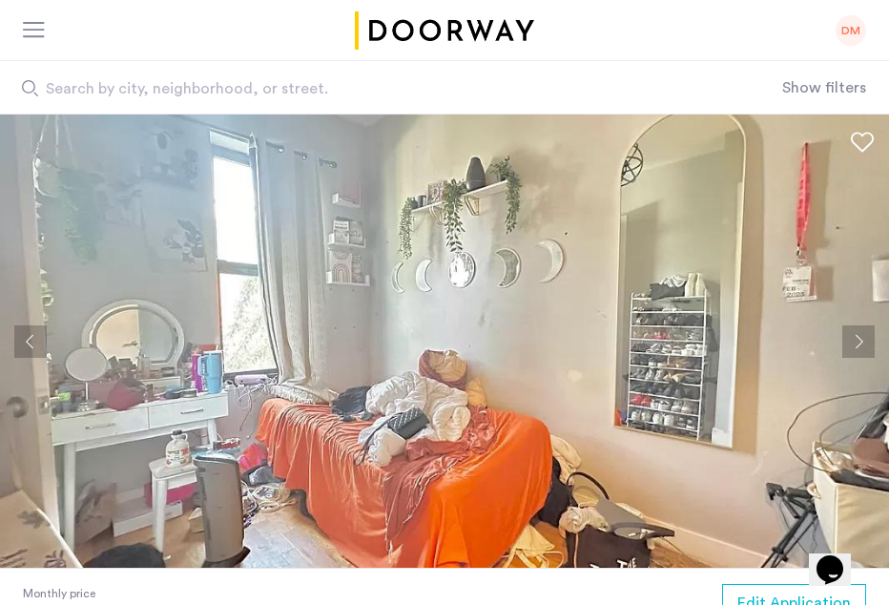
click at [860, 349] on button "Next apartment" at bounding box center [858, 341] width 32 height 32
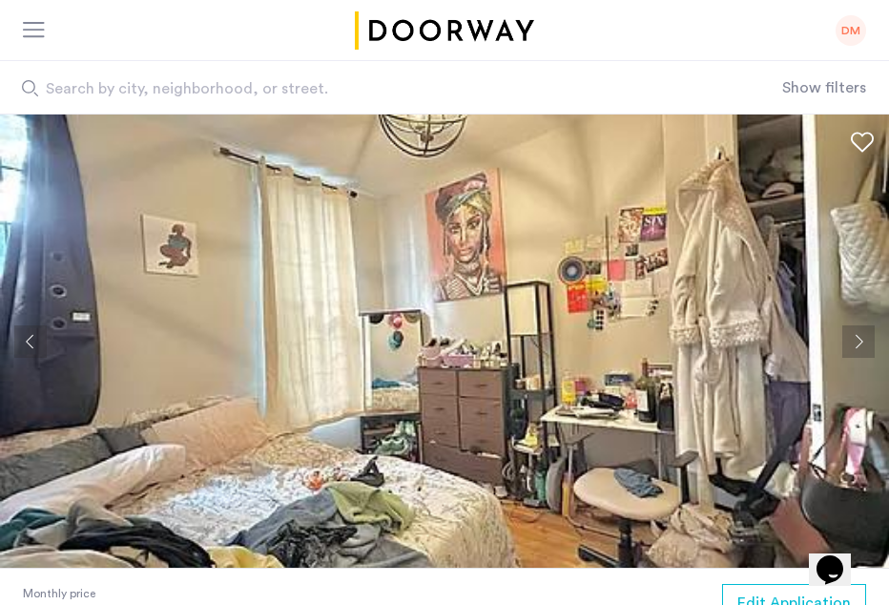
click at [865, 362] on ngx-slick-carousel at bounding box center [444, 340] width 889 height 453
click at [864, 343] on button "Next apartment" at bounding box center [858, 341] width 32 height 32
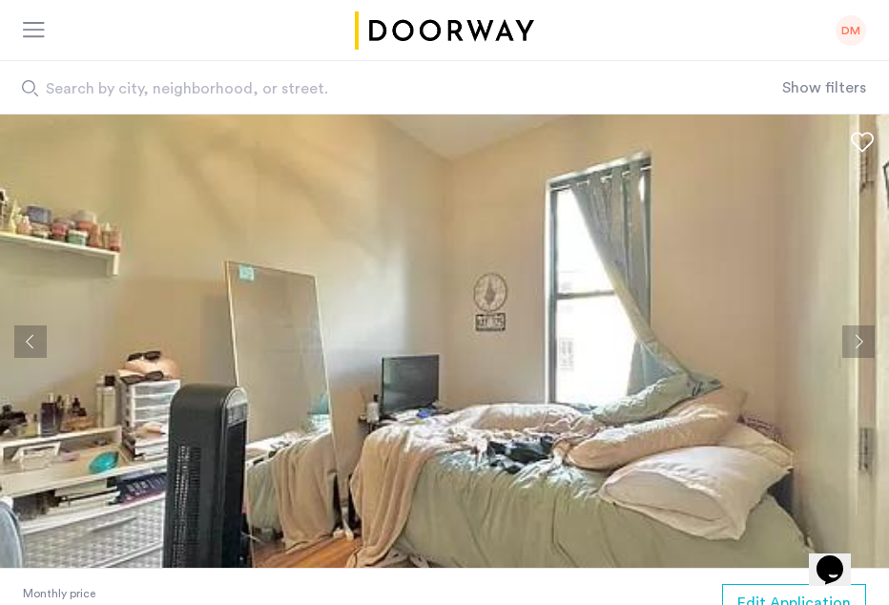
click at [864, 343] on button "Next apartment" at bounding box center [858, 341] width 32 height 32
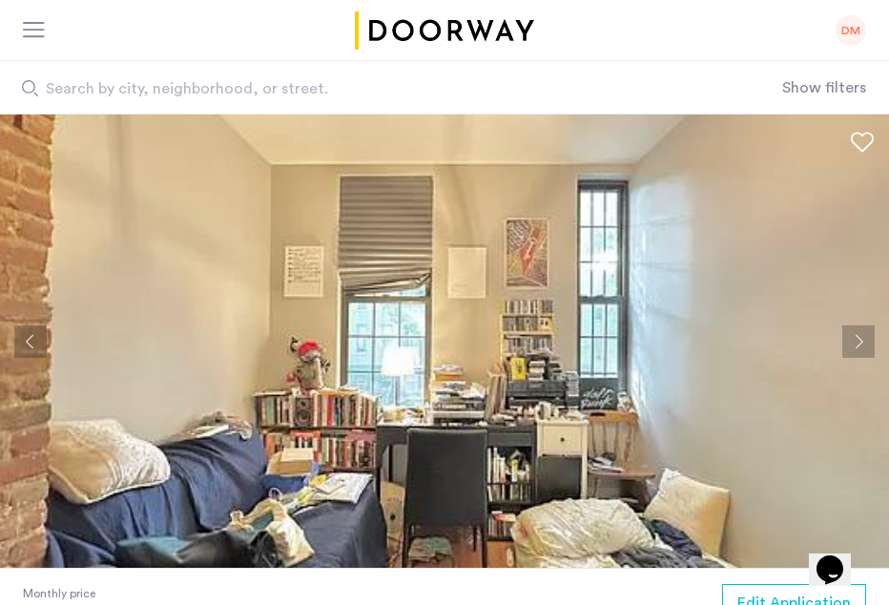
click at [864, 343] on button "Next apartment" at bounding box center [858, 341] width 32 height 32
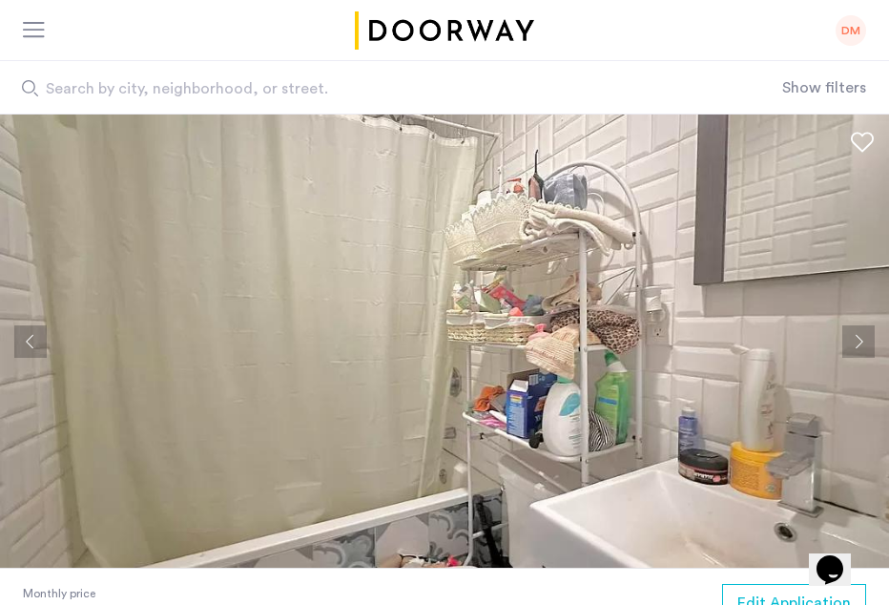
click at [864, 343] on button "Next apartment" at bounding box center [858, 341] width 32 height 32
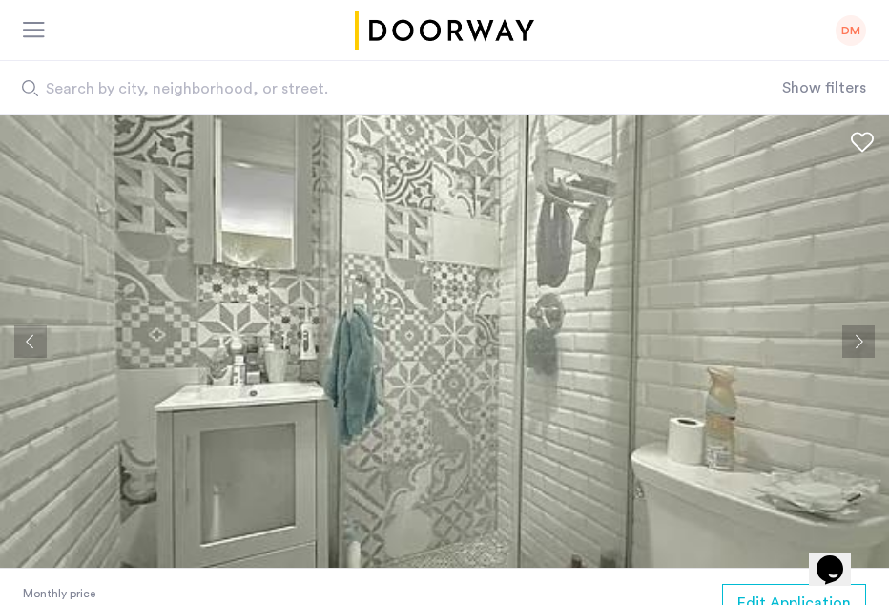
click at [864, 343] on button "Next apartment" at bounding box center [858, 341] width 32 height 32
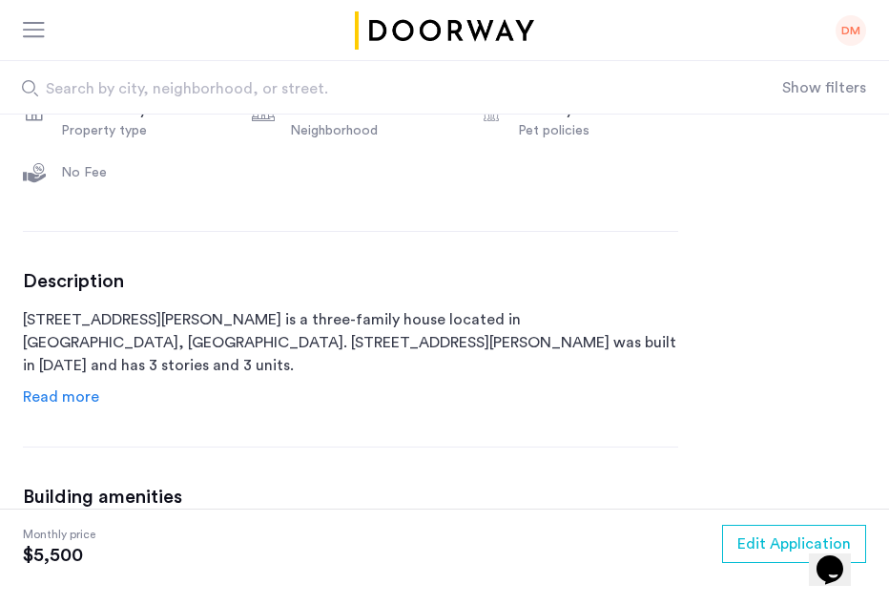
scroll to position [763, 0]
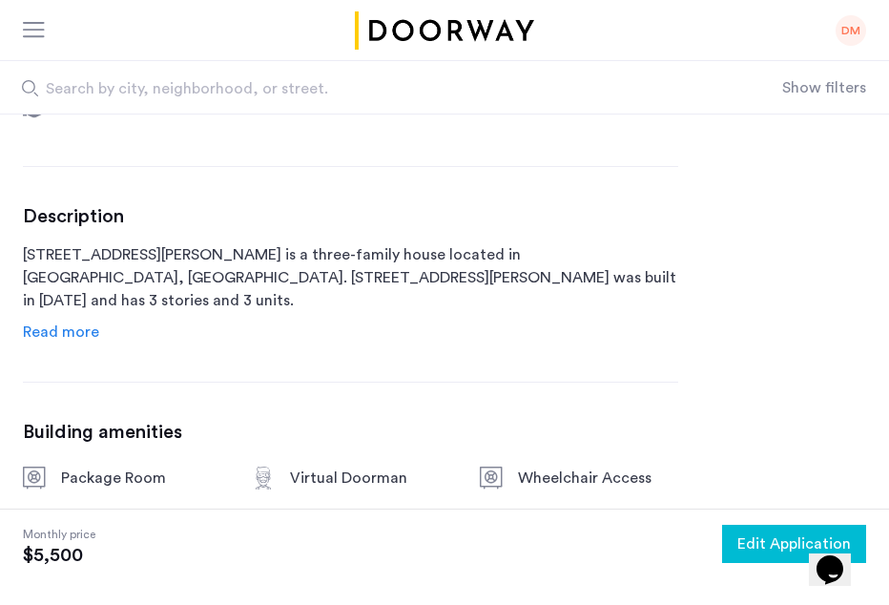
click at [781, 550] on span "Edit Application" at bounding box center [793, 543] width 113 height 23
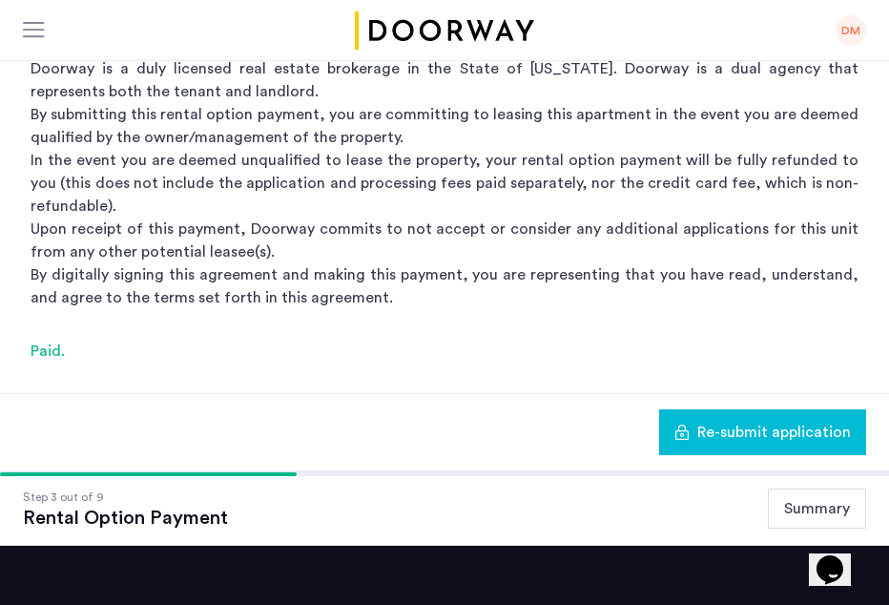
scroll to position [286, 0]
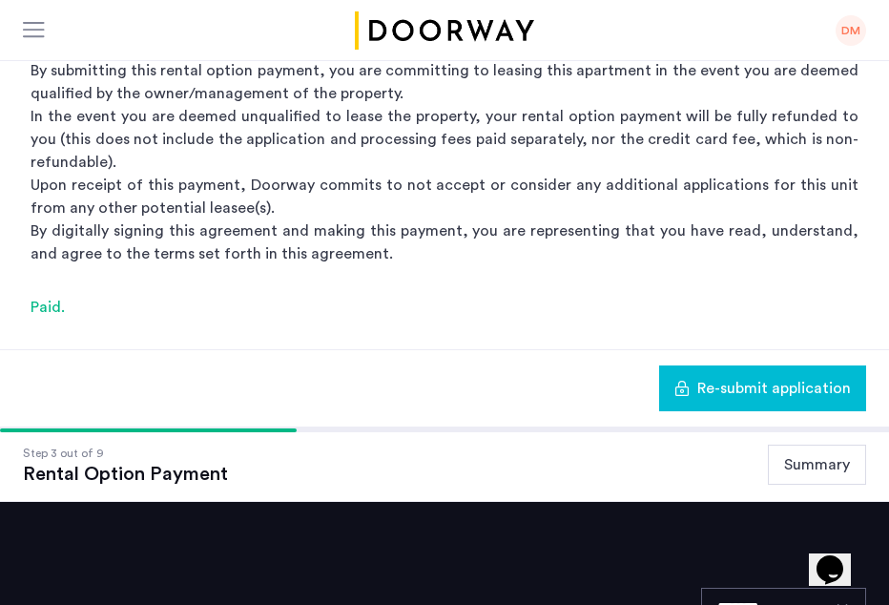
click at [801, 468] on button "Summary" at bounding box center [817, 464] width 98 height 40
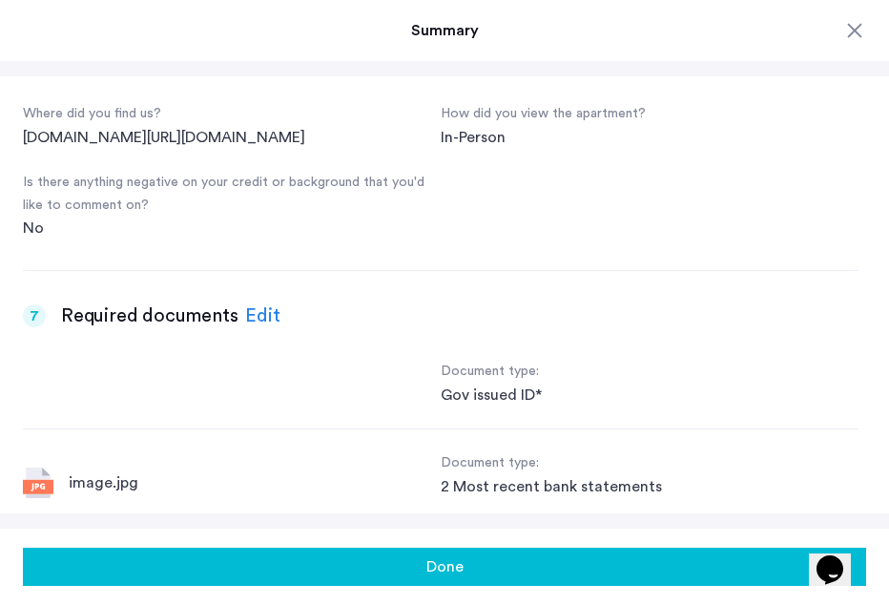
scroll to position [2479, 0]
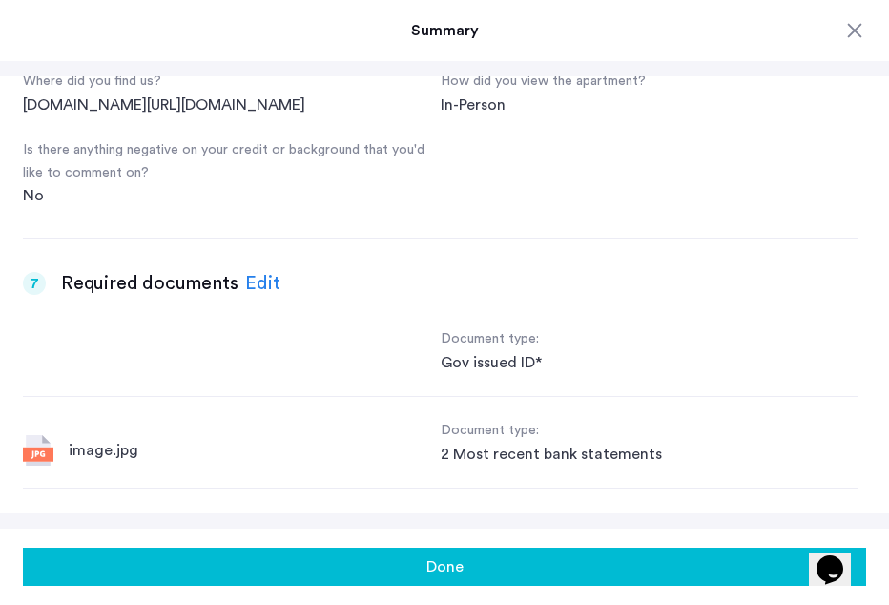
click at [261, 279] on div "Edit" at bounding box center [262, 283] width 35 height 29
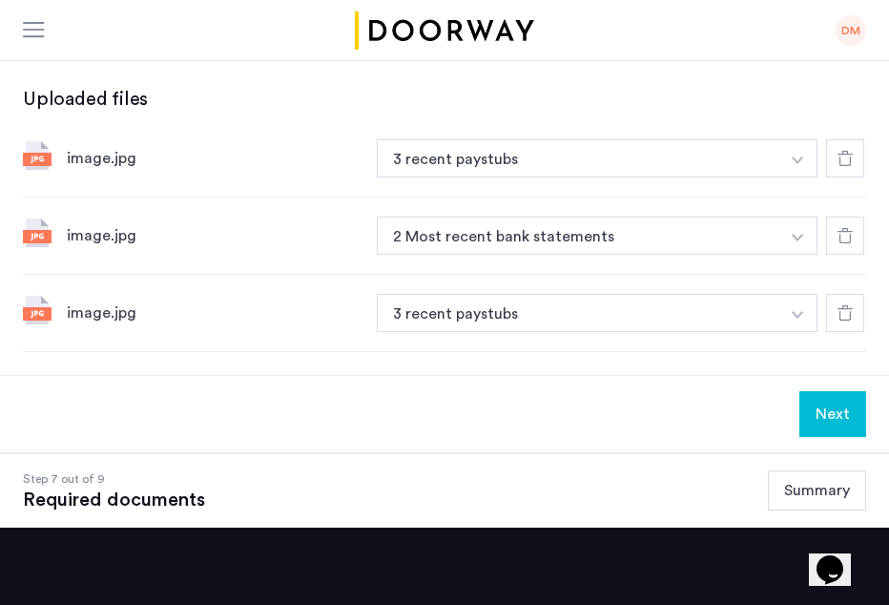
scroll to position [440, 0]
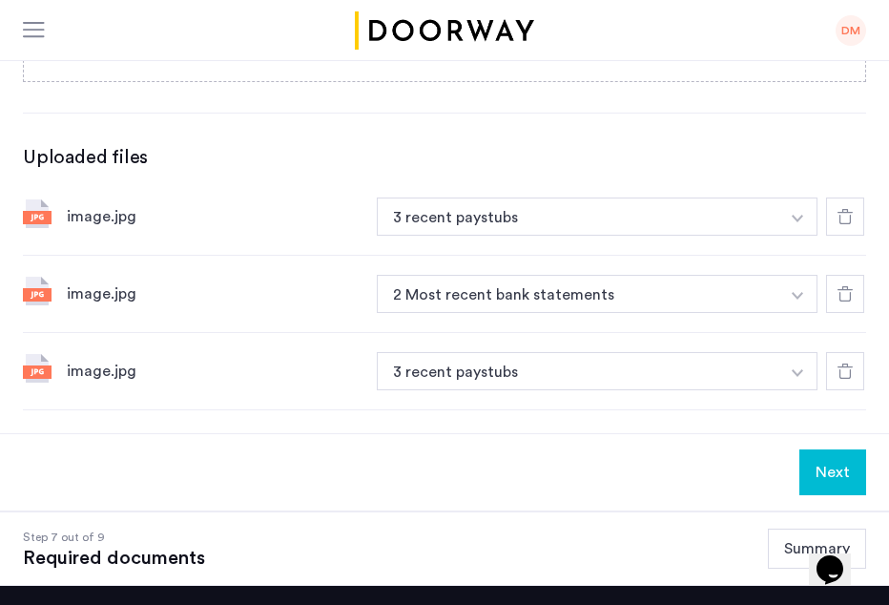
click at [76, 214] on div "image.jpg" at bounding box center [214, 216] width 295 height 23
click at [49, 211] on img at bounding box center [37, 213] width 29 height 29
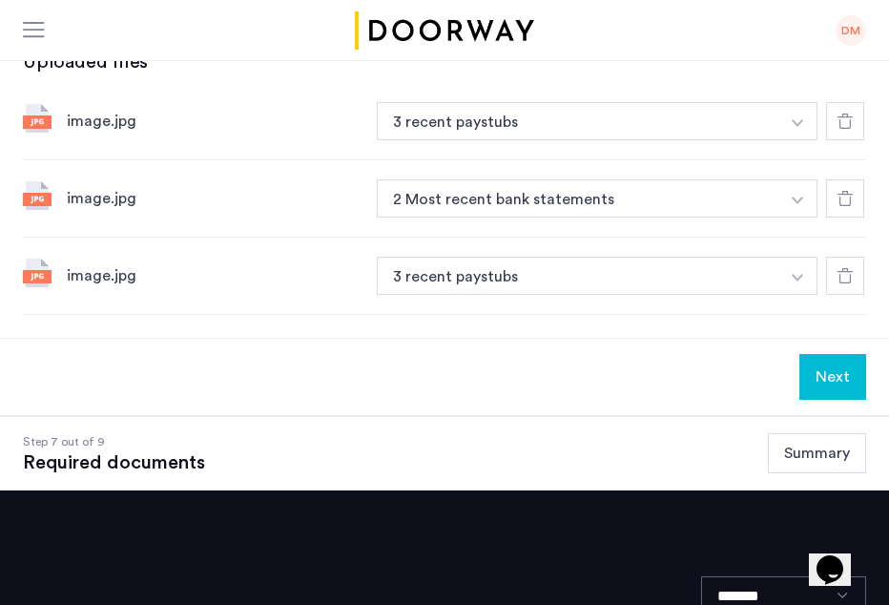
click at [837, 365] on button "Next" at bounding box center [832, 377] width 67 height 46
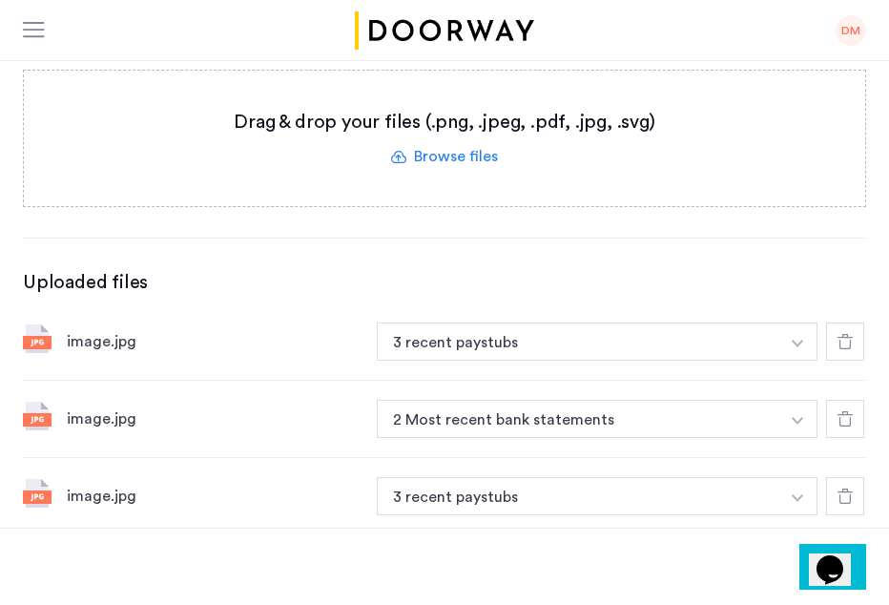
scroll to position [344, 0]
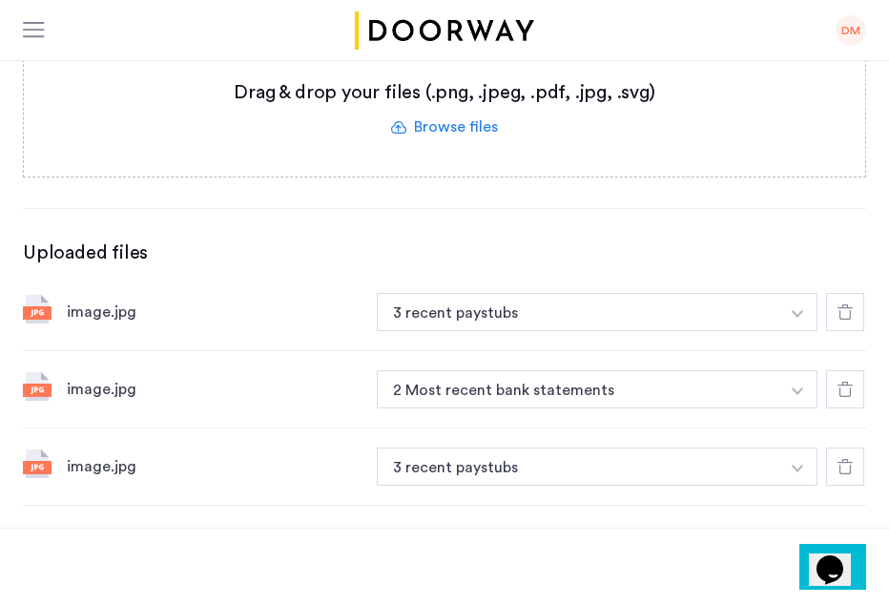
click at [844, 306] on use at bounding box center [844, 311] width 15 height 15
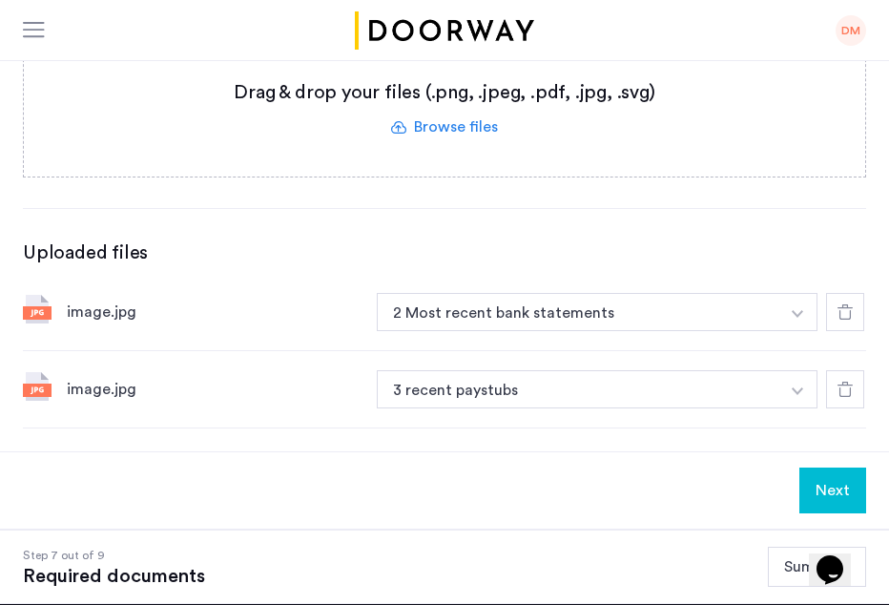
click at [840, 310] on icon at bounding box center [844, 311] width 15 height 15
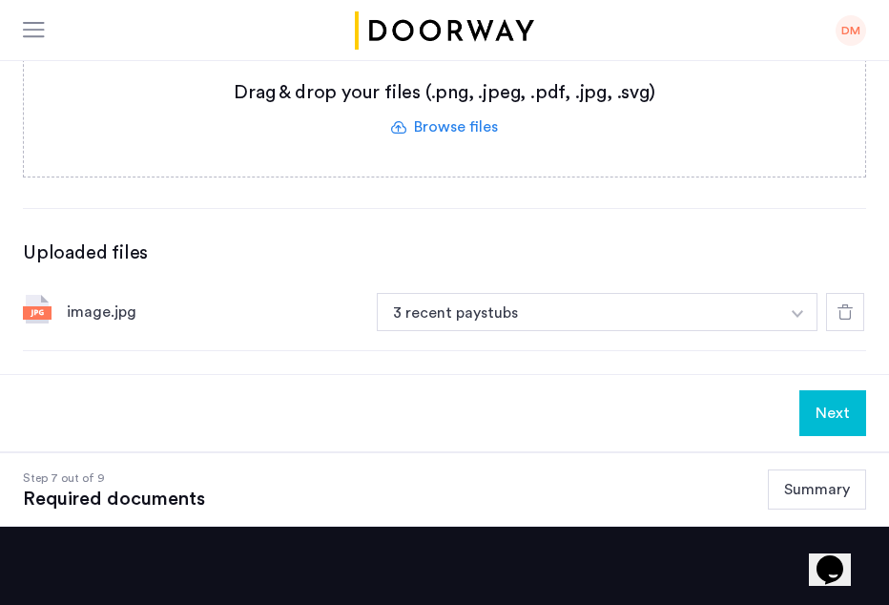
click at [845, 316] on icon at bounding box center [844, 311] width 15 height 15
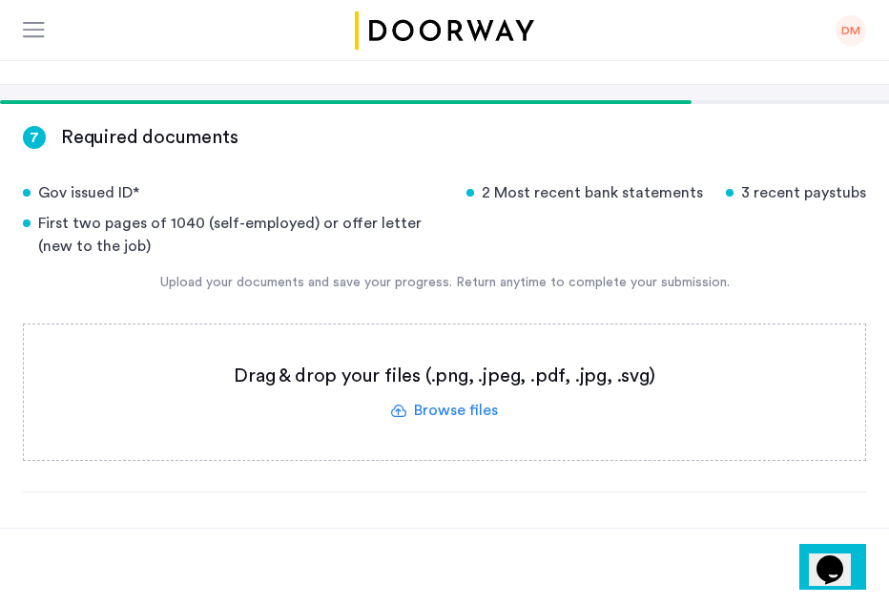
scroll to position [58, 0]
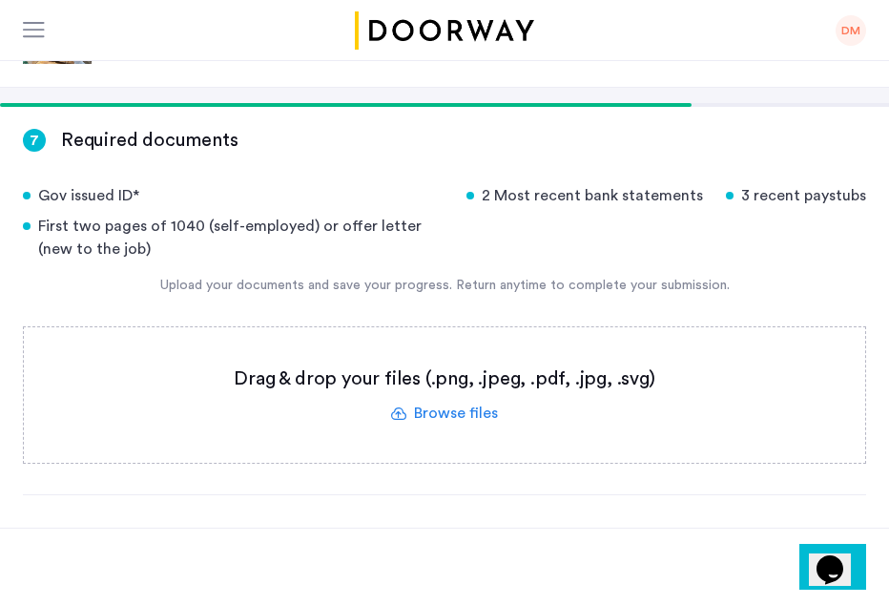
click at [449, 413] on label at bounding box center [444, 394] width 841 height 135
click at [0, 0] on input "file" at bounding box center [0, 0] width 0 height 0
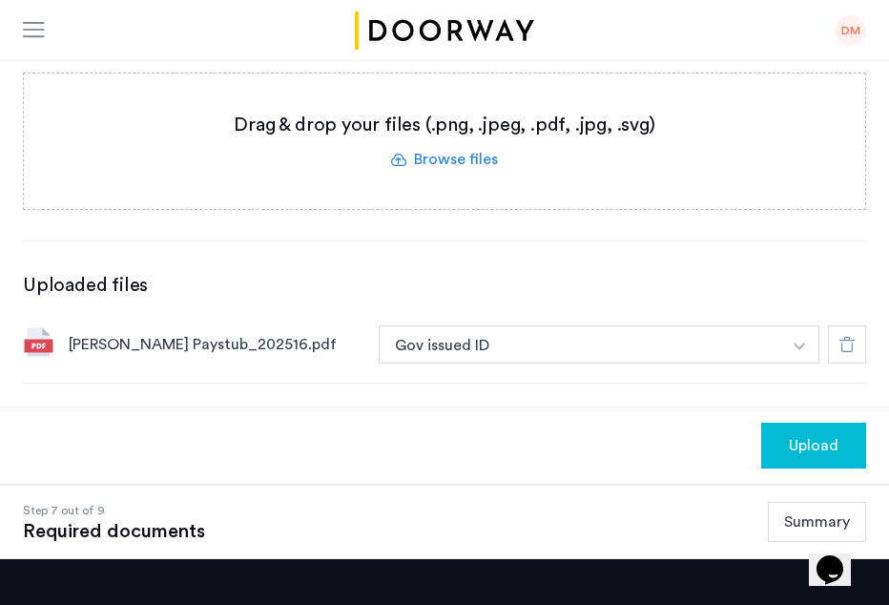
scroll to position [344, 0]
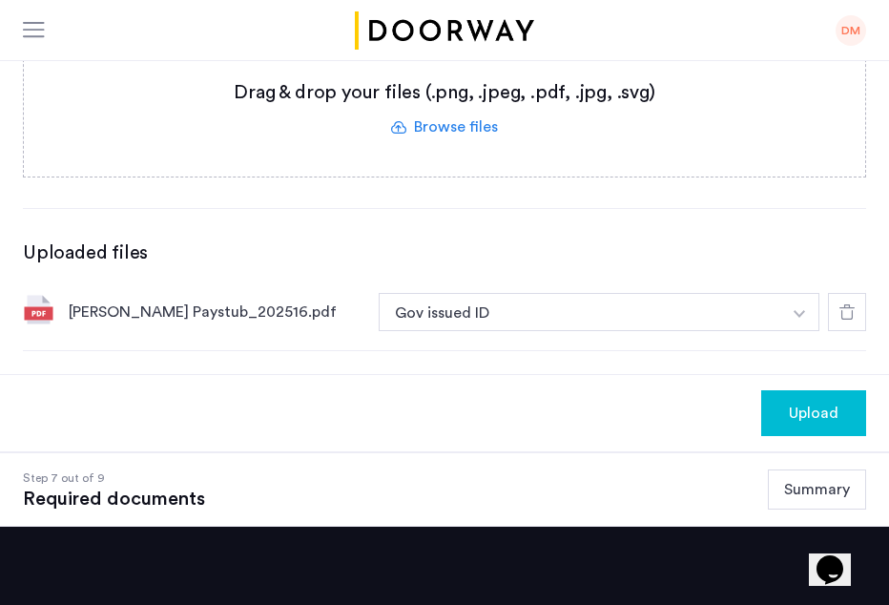
click at [804, 312] on img "button" at bounding box center [798, 314] width 11 height 8
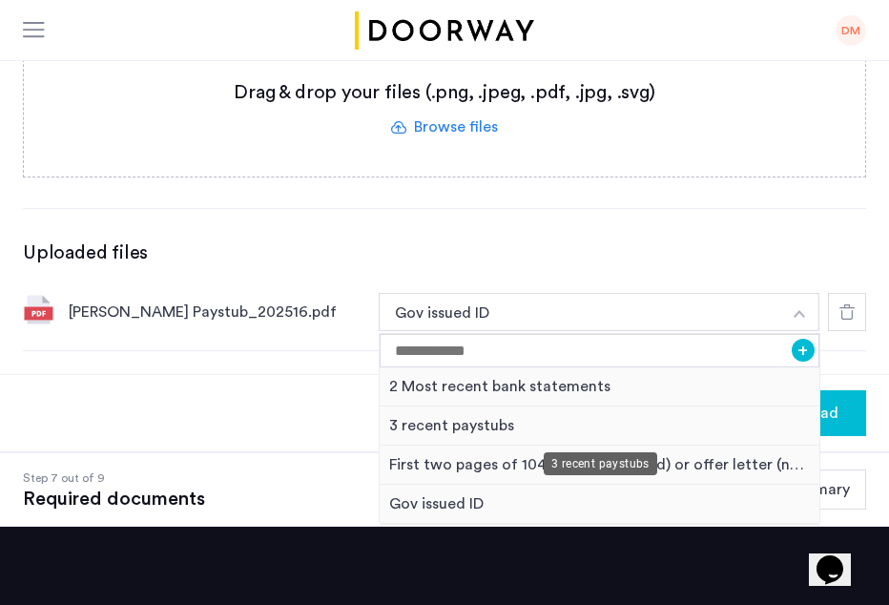
click at [476, 427] on div "3 recent paystubs" at bounding box center [600, 425] width 440 height 39
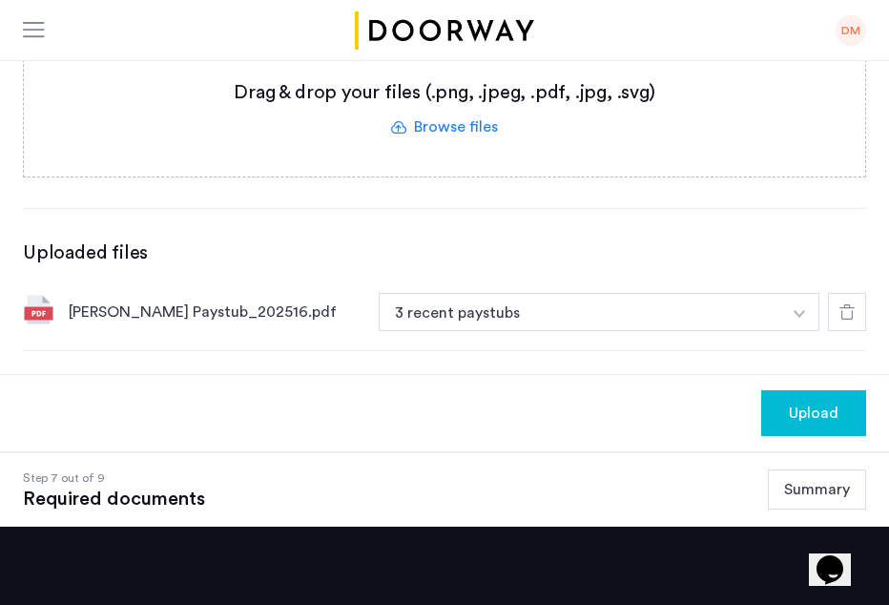
click at [803, 408] on span "Upload" at bounding box center [814, 412] width 50 height 23
click at [475, 129] on label at bounding box center [444, 108] width 841 height 135
click at [0, 0] on input "file" at bounding box center [0, 0] width 0 height 0
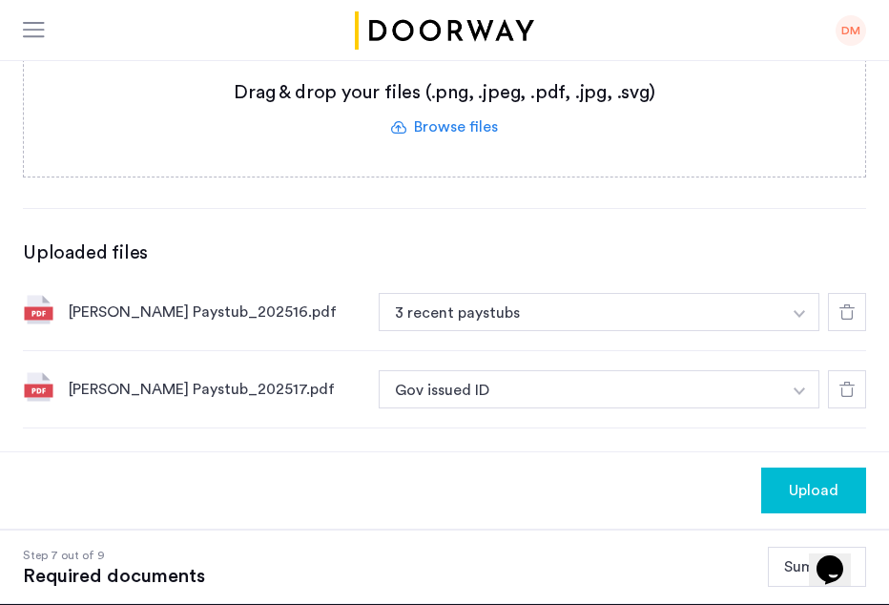
click at [470, 127] on label at bounding box center [444, 108] width 841 height 135
click at [0, 0] on input "file" at bounding box center [0, 0] width 0 height 0
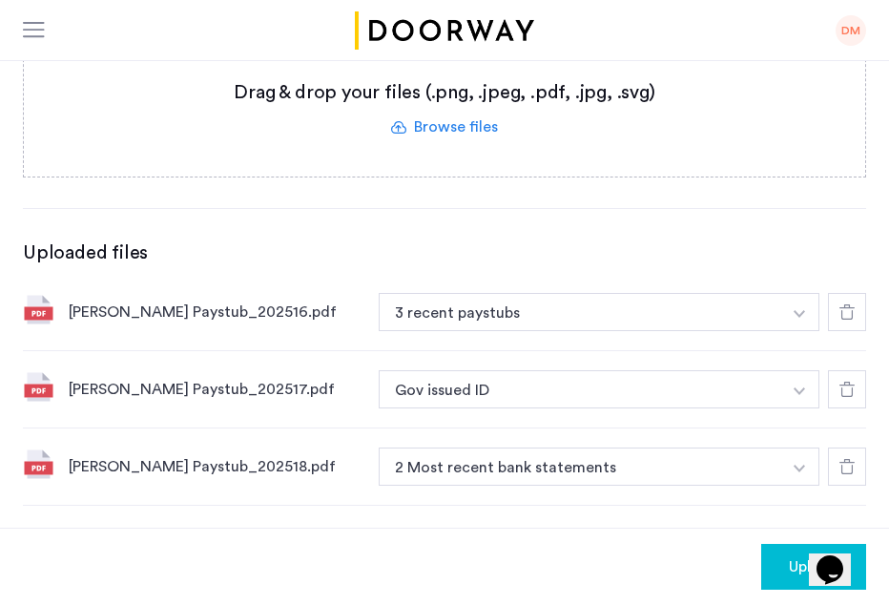
click at [799, 390] on img "button" at bounding box center [798, 391] width 11 height 8
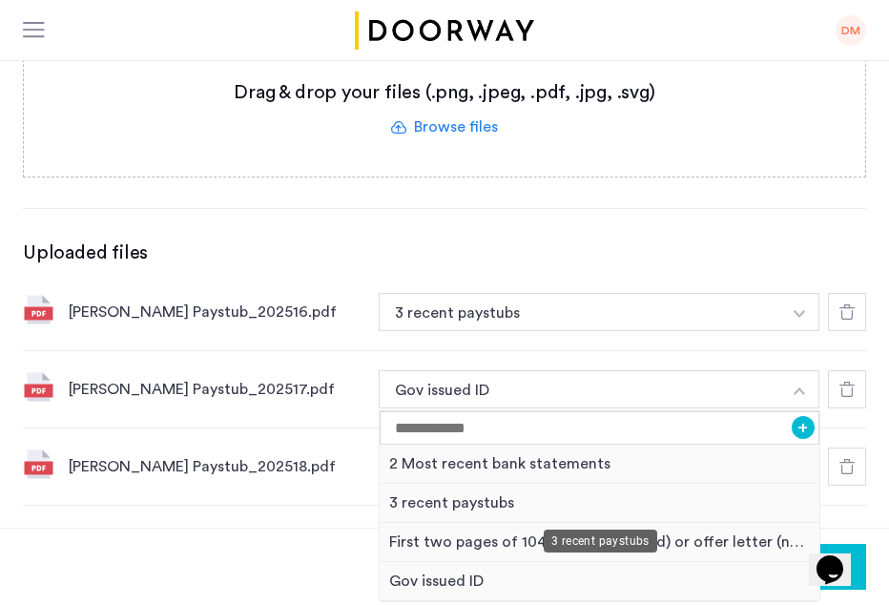
click at [479, 497] on div "3 recent paystubs" at bounding box center [600, 502] width 440 height 39
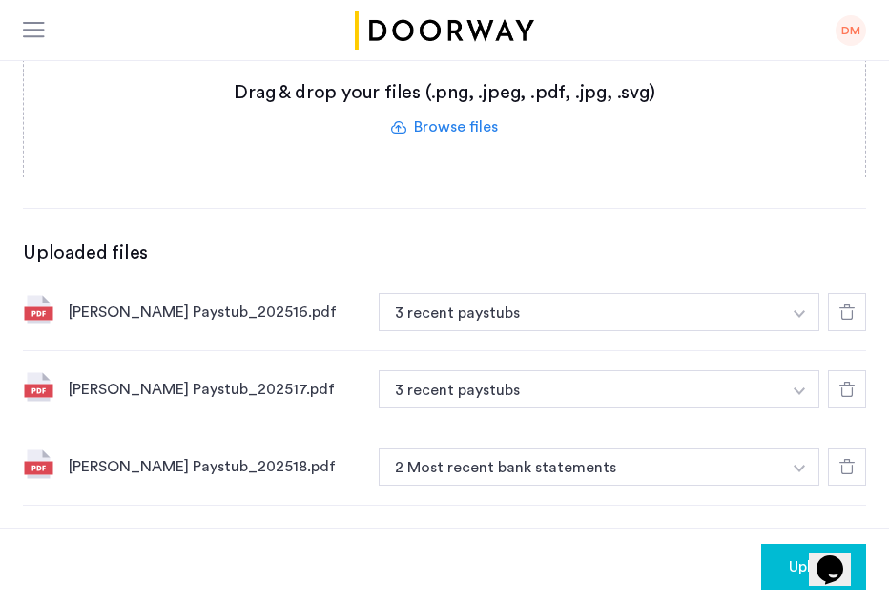
click at [799, 464] on img "button" at bounding box center [798, 468] width 11 height 8
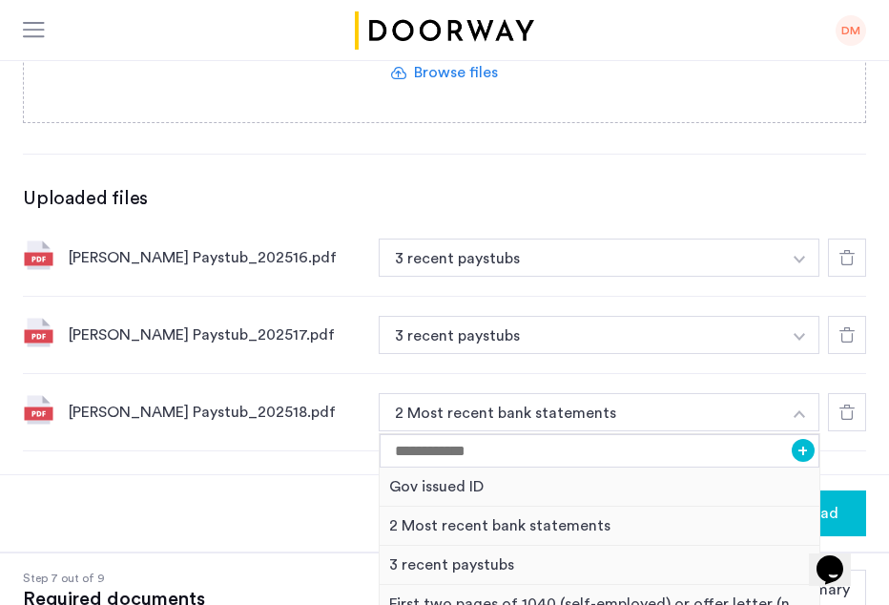
scroll to position [440, 0]
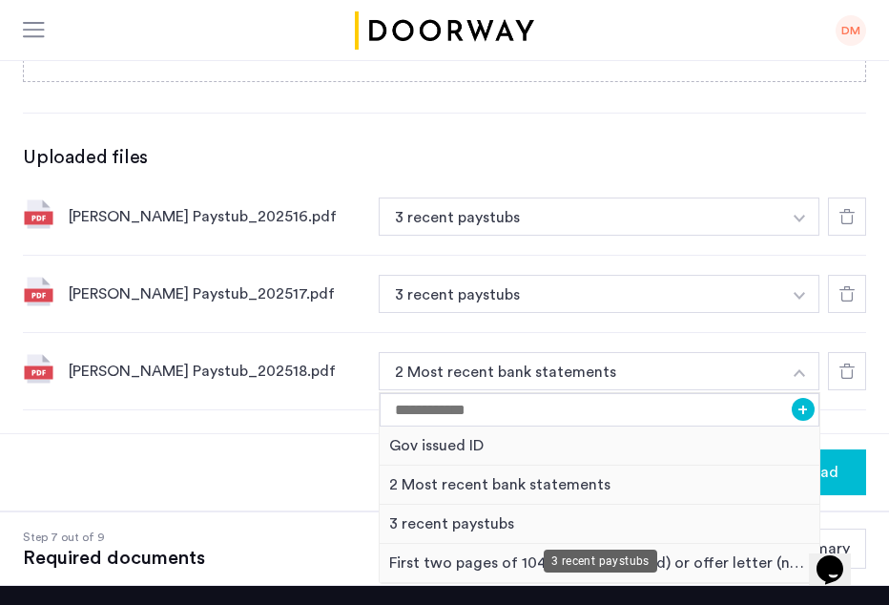
click at [488, 524] on div "3 recent paystubs" at bounding box center [600, 523] width 440 height 39
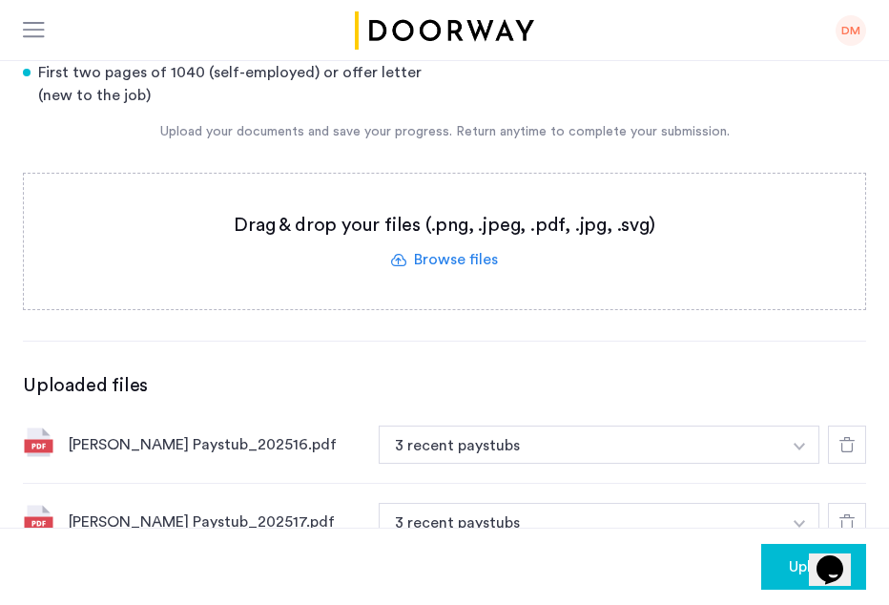
scroll to position [154, 0]
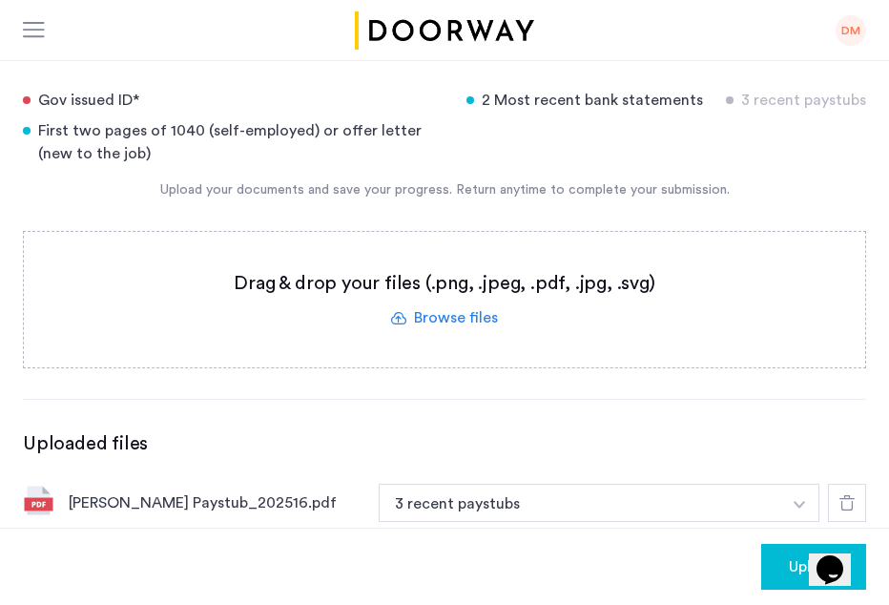
click at [472, 317] on label at bounding box center [444, 299] width 841 height 135
click at [0, 0] on input "file" at bounding box center [0, 0] width 0 height 0
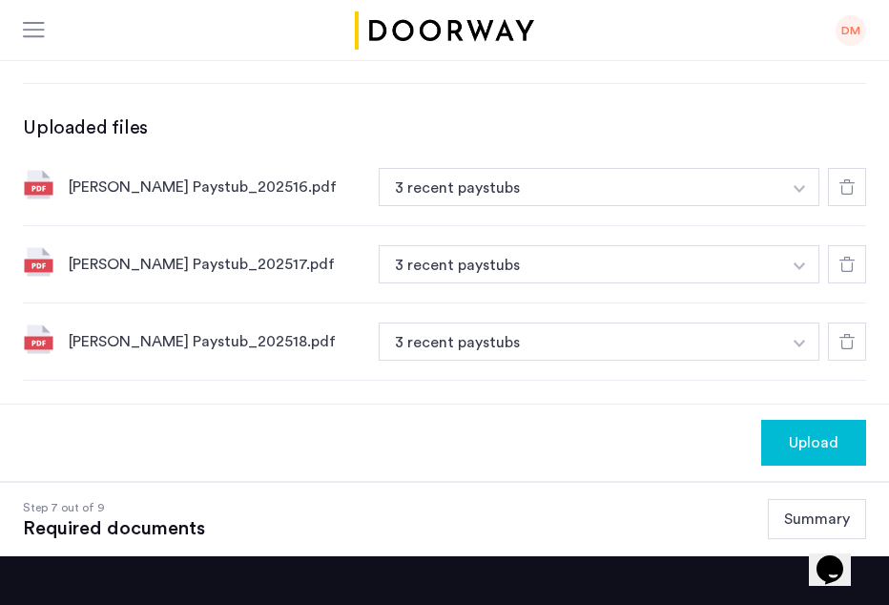
scroll to position [440, 0]
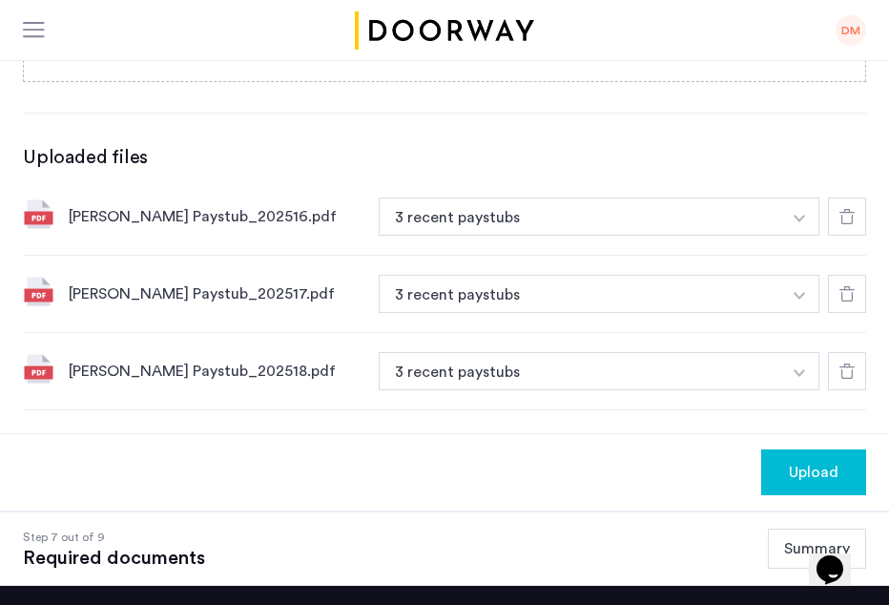
click at [797, 216] on img "button" at bounding box center [798, 219] width 11 height 8
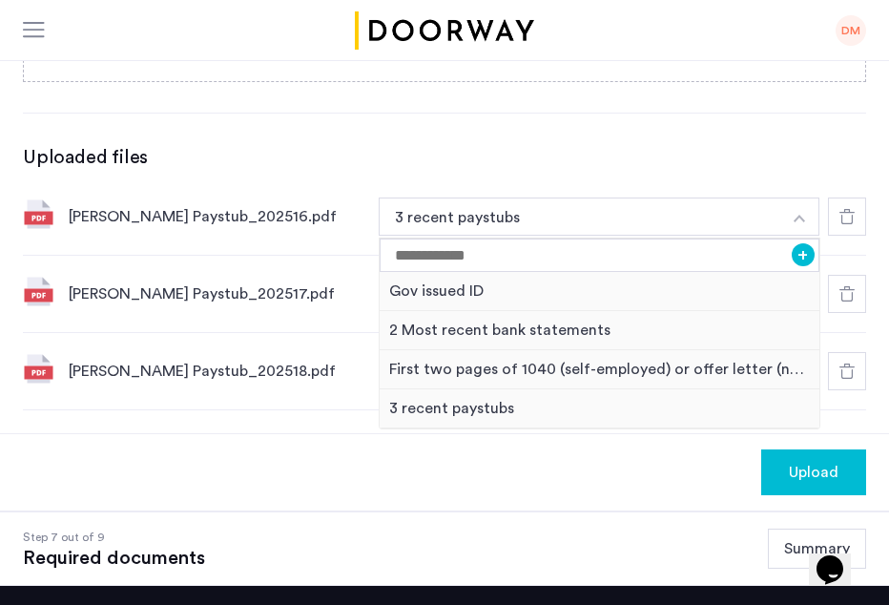
click at [240, 138] on div "Gov issued ID* 2 Most recent bank statements 3 recent paystubs First two pages …" at bounding box center [444, 106] width 843 height 607
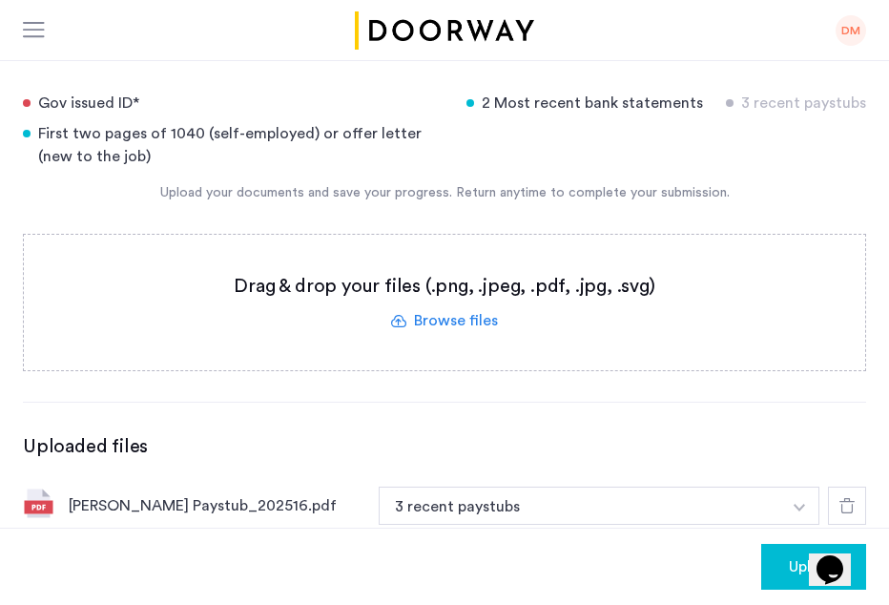
scroll to position [286, 0]
